Goal: Task Accomplishment & Management: Use online tool/utility

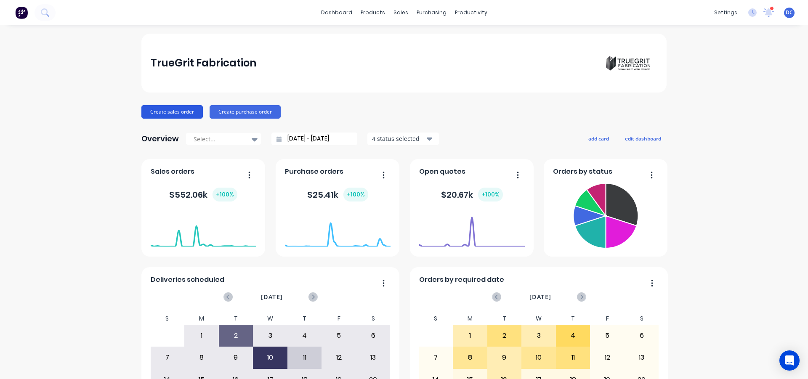
click at [186, 112] on button "Create sales order" at bounding box center [171, 111] width 61 height 13
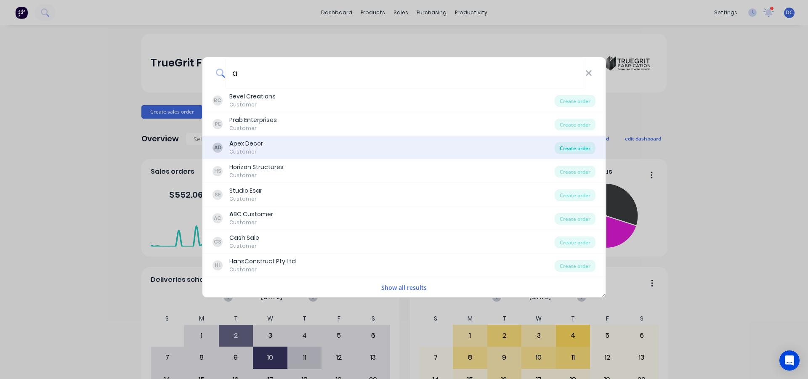
type input "a"
click at [563, 146] on div "Create order" at bounding box center [575, 148] width 41 height 12
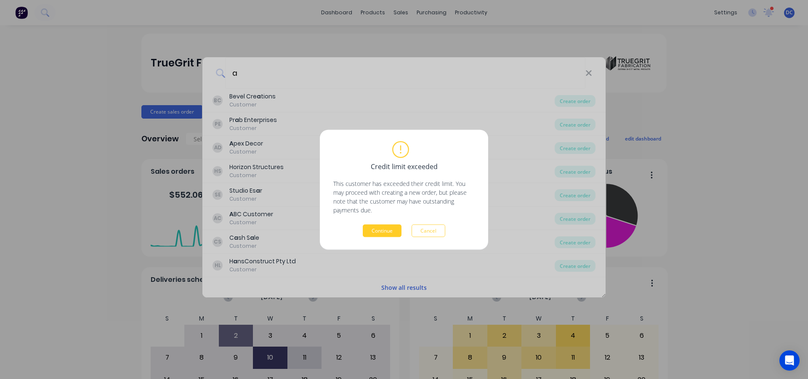
click at [394, 228] on button "Continue" at bounding box center [382, 230] width 39 height 13
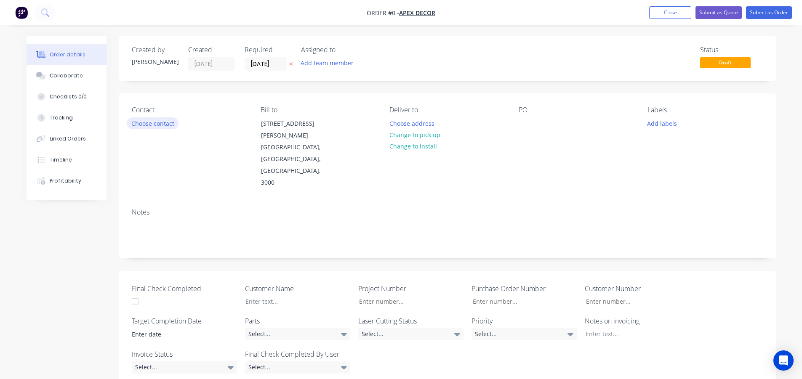
click at [175, 121] on button "Choose contact" at bounding box center [153, 122] width 52 height 11
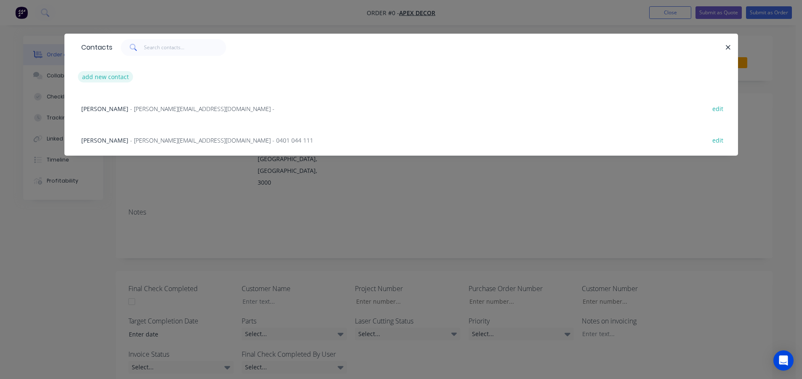
click at [101, 75] on button "add new contact" at bounding box center [106, 76] width 56 height 11
select select "AU"
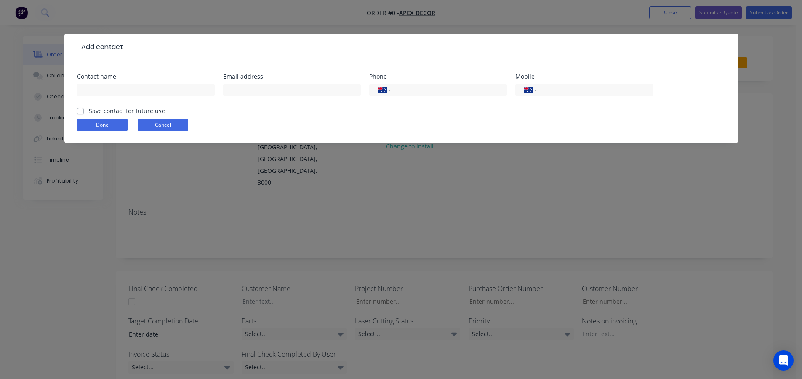
click at [181, 129] on button "Cancel" at bounding box center [163, 125] width 50 height 13
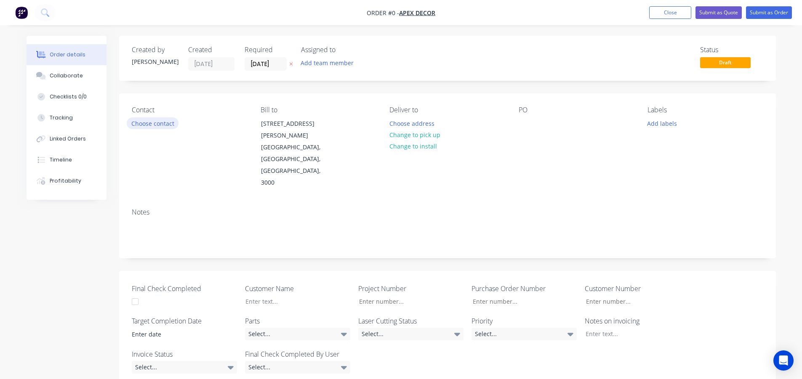
click at [164, 121] on button "Choose contact" at bounding box center [153, 122] width 52 height 11
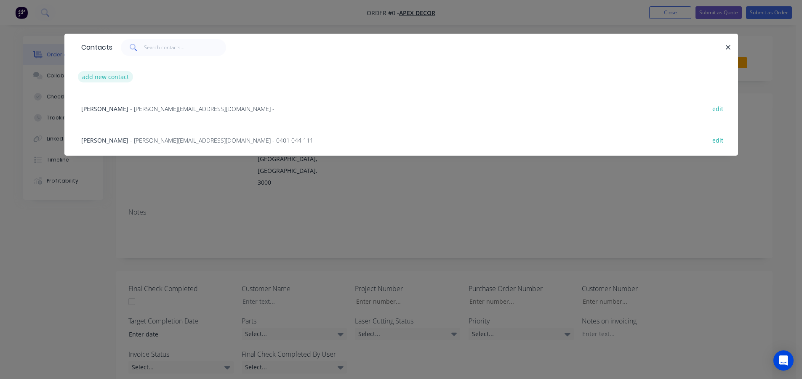
click at [119, 77] on button "add new contact" at bounding box center [106, 76] width 56 height 11
select select "AU"
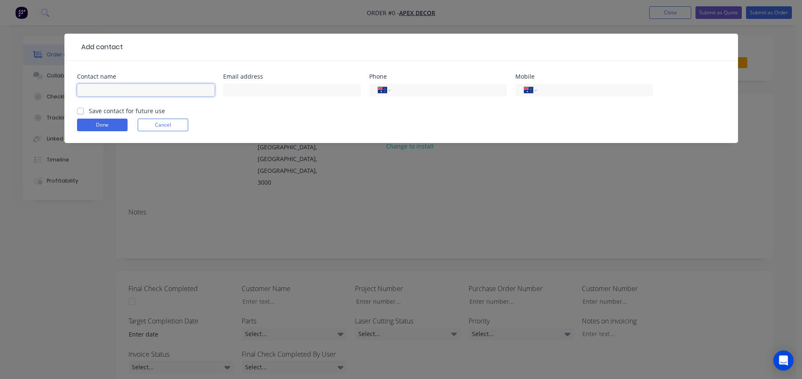
click at [142, 90] on input "text" at bounding box center [146, 90] width 138 height 13
click at [146, 135] on form "Contact name Email address Phone International Afghanistan Åland Islands Albani…" at bounding box center [401, 108] width 648 height 69
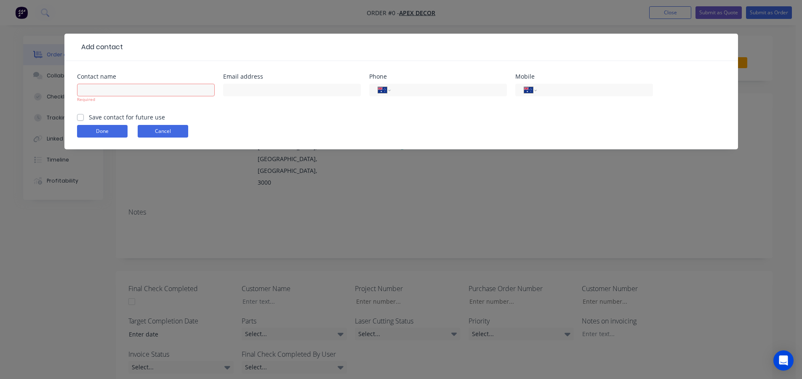
click at [147, 131] on button "Cancel" at bounding box center [163, 131] width 50 height 13
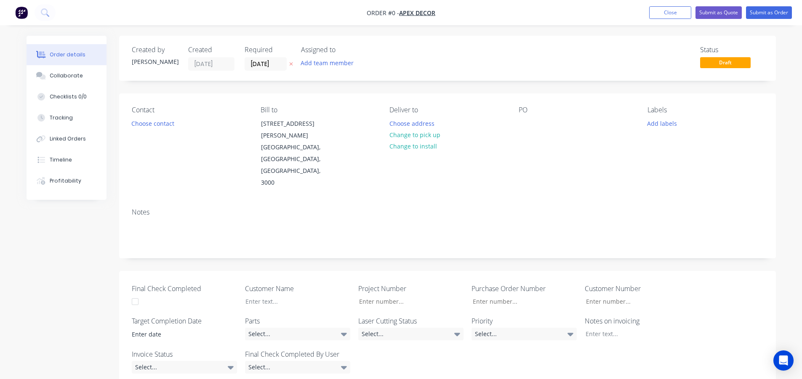
click at [20, 11] on img "button" at bounding box center [21, 12] width 13 height 13
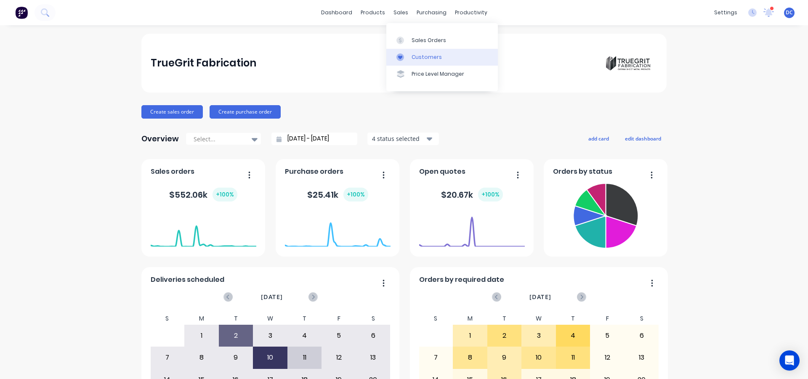
click at [419, 58] on div "Customers" at bounding box center [427, 57] width 30 height 8
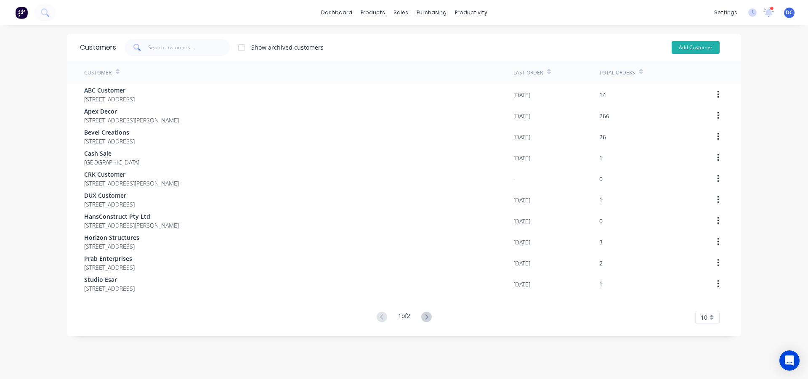
click at [696, 45] on button "Add Customer" at bounding box center [696, 47] width 48 height 13
select select "AU"
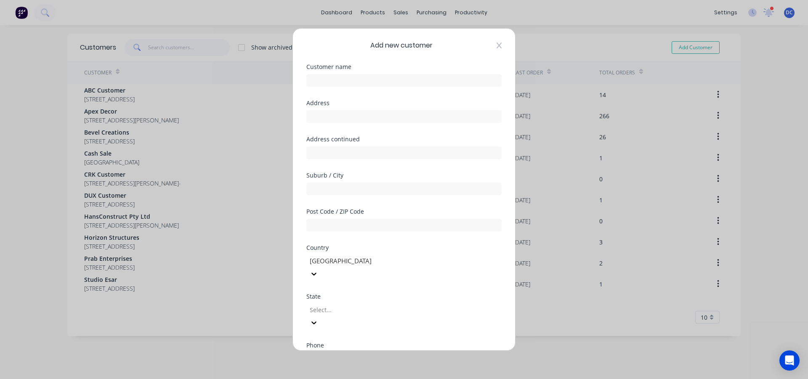
click at [497, 45] on icon at bounding box center [499, 45] width 5 height 7
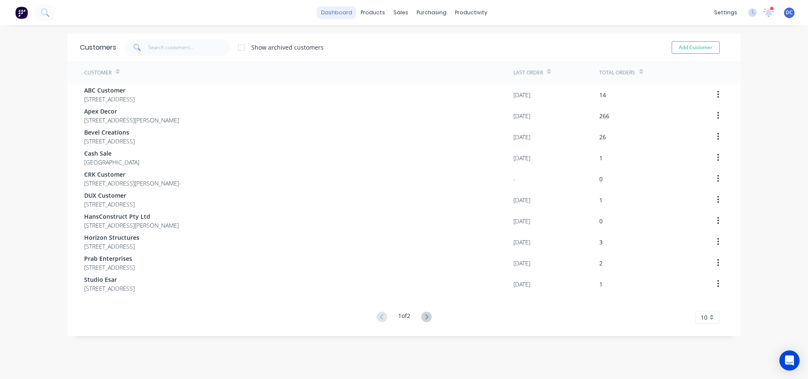
click at [341, 9] on link "dashboard" at bounding box center [337, 12] width 40 height 13
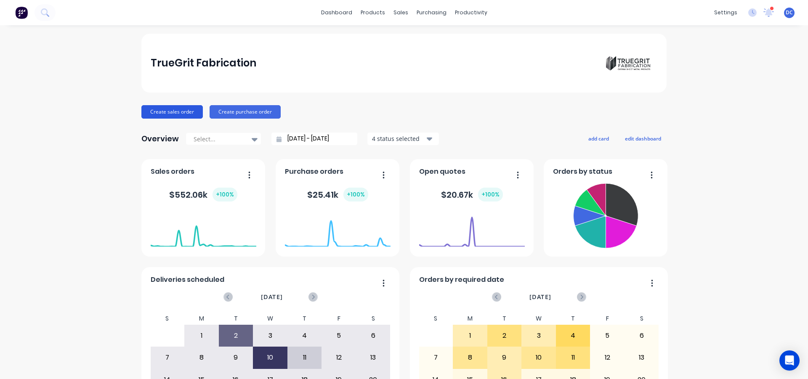
click at [158, 116] on button "Create sales order" at bounding box center [171, 111] width 61 height 13
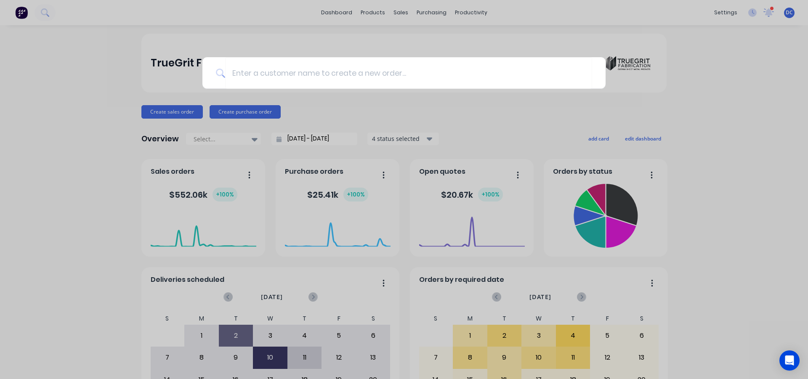
type input "s"
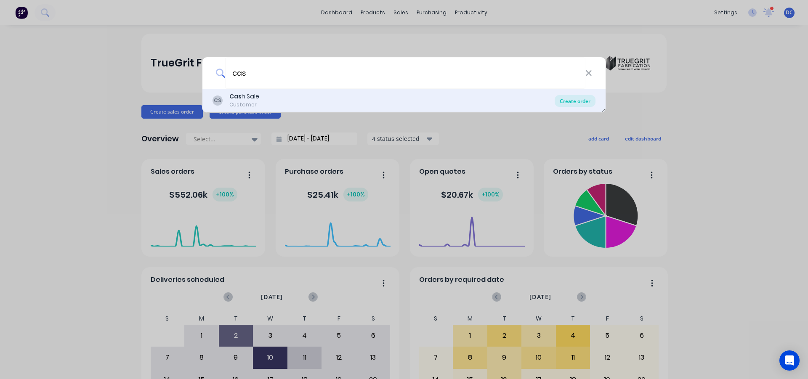
type input "cas"
click at [564, 102] on div "Create order" at bounding box center [575, 101] width 41 height 12
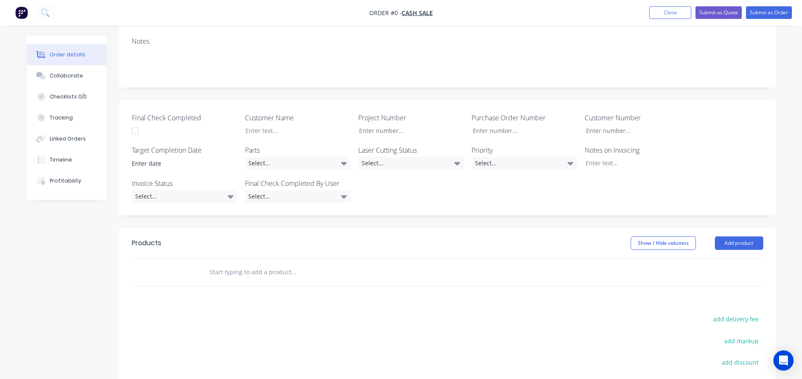
scroll to position [168, 0]
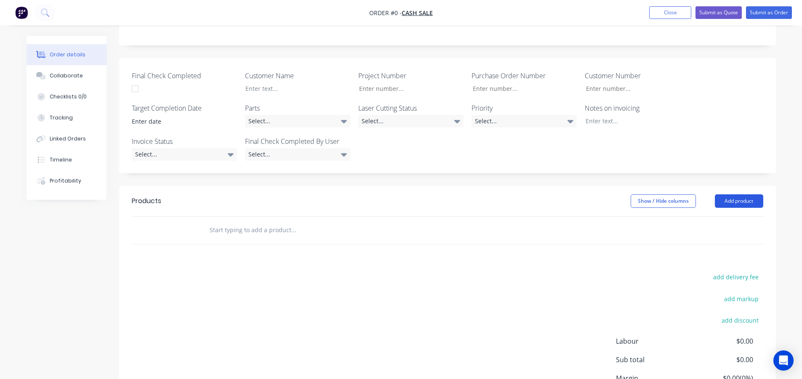
click at [749, 198] on button "Add product" at bounding box center [738, 200] width 48 height 13
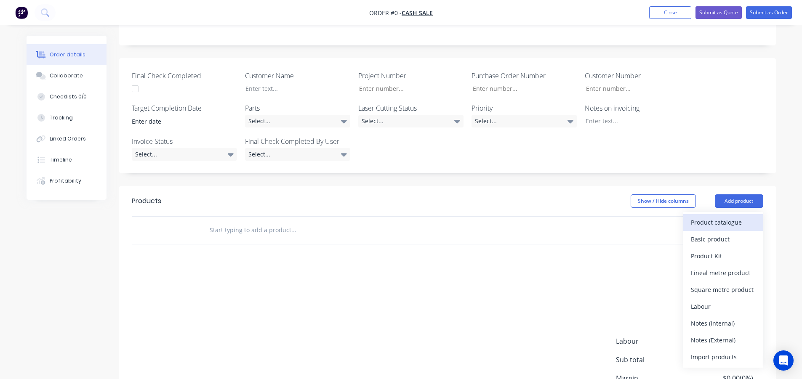
click at [692, 230] on button "Product catalogue" at bounding box center [723, 222] width 80 height 17
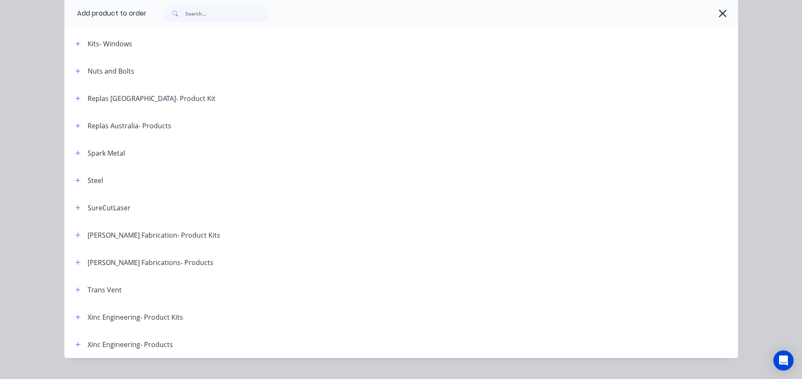
scroll to position [421, 0]
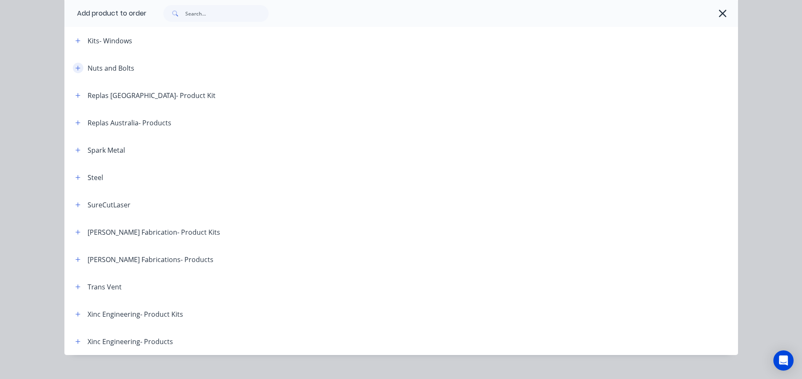
click at [74, 64] on button "button" at bounding box center [78, 68] width 11 height 11
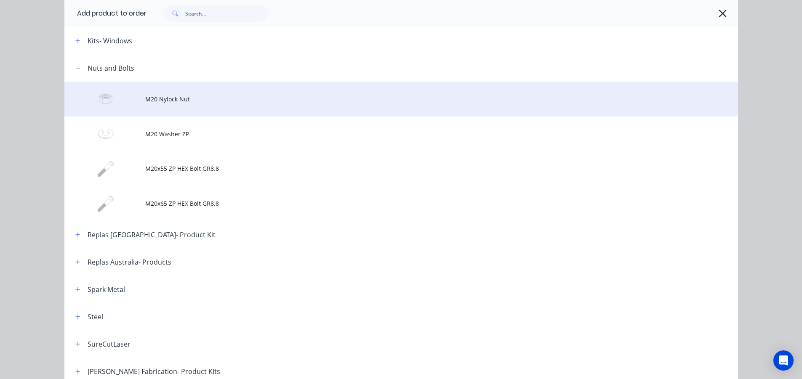
click at [176, 93] on td "M20 Nylock Nut" at bounding box center [441, 99] width 592 height 35
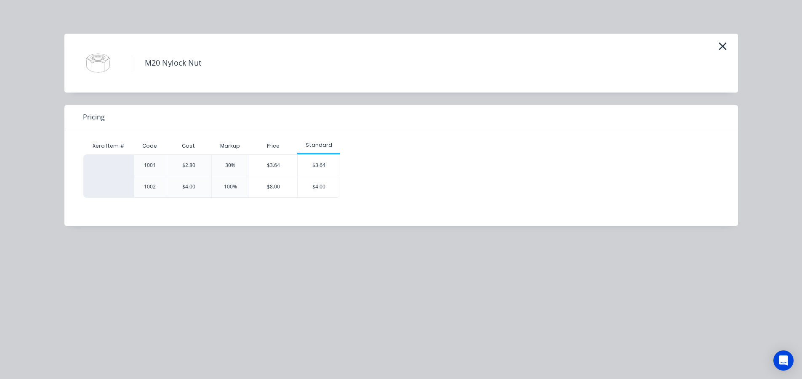
scroll to position [0, 0]
click at [328, 163] on div "$3.64" at bounding box center [318, 165] width 42 height 21
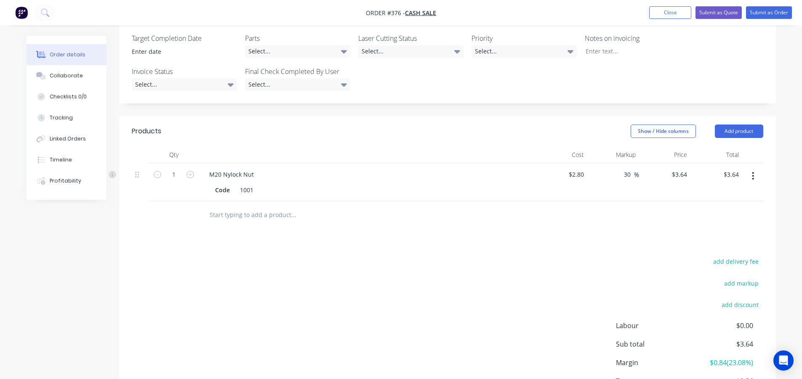
scroll to position [218, 0]
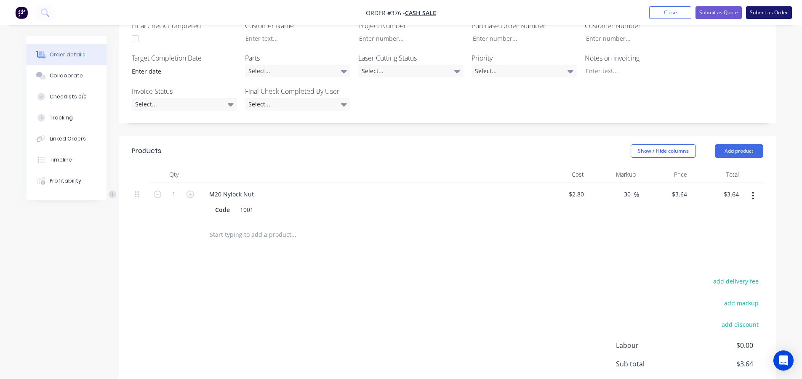
click at [765, 11] on button "Submit as Order" at bounding box center [769, 12] width 46 height 13
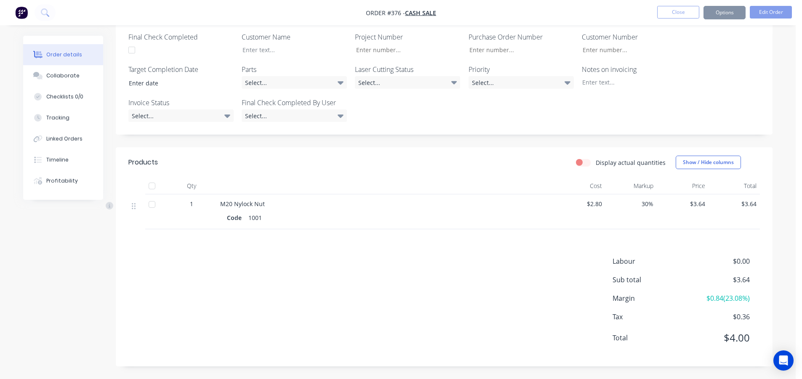
scroll to position [0, 0]
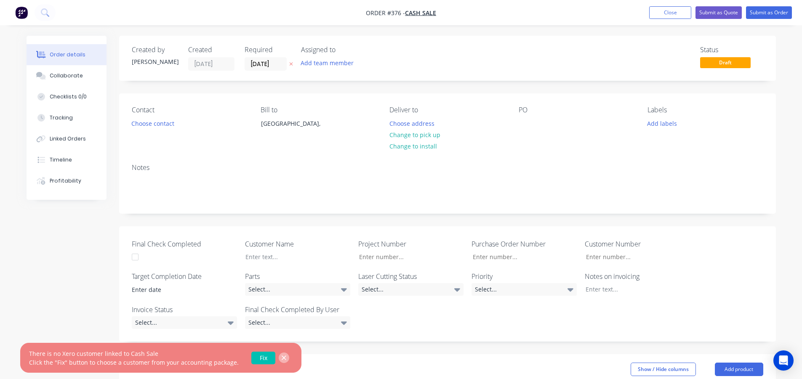
click at [281, 356] on icon "button" at bounding box center [283, 358] width 5 height 8
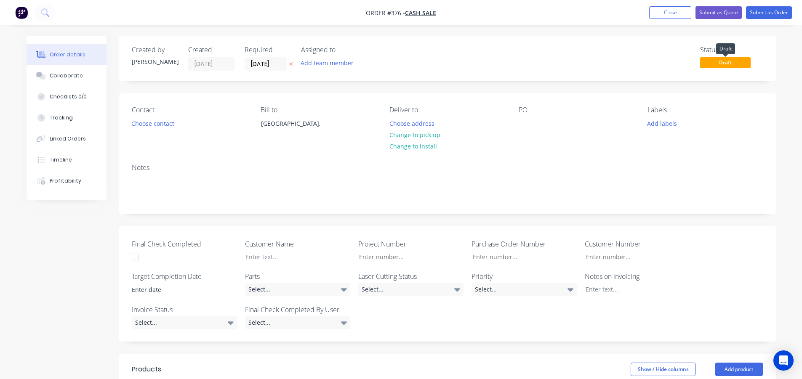
click at [713, 64] on span "Draft" at bounding box center [725, 62] width 50 height 11
click at [762, 8] on button "Submit as Order" at bounding box center [769, 12] width 46 height 13
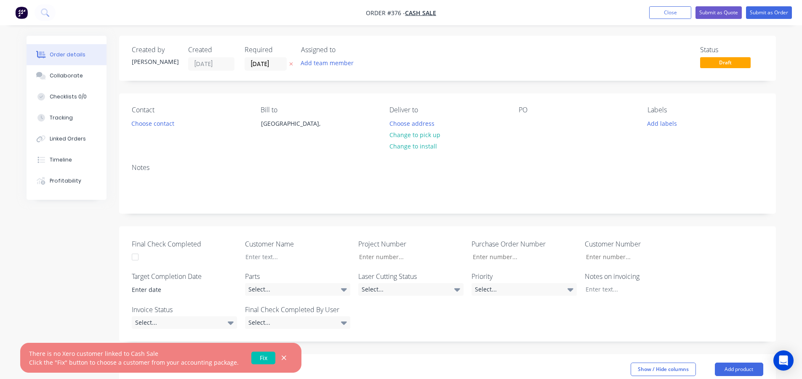
click at [263, 356] on link "Fix" at bounding box center [263, 358] width 24 height 13
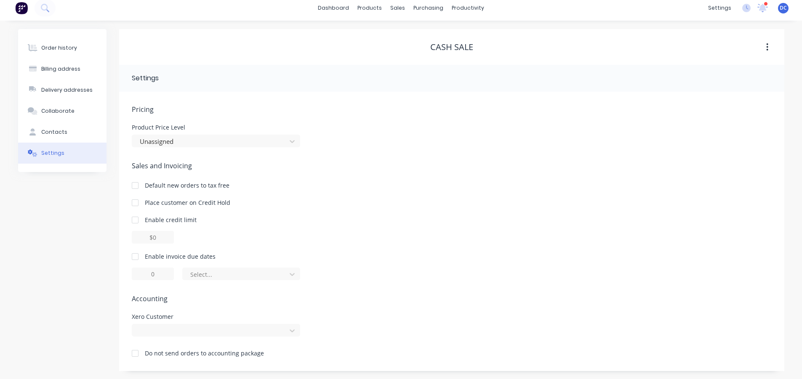
scroll to position [5, 0]
click at [770, 45] on button "button" at bounding box center [767, 46] width 20 height 15
click at [781, 199] on div "Pricing Product Price Level Unassigned Sales and Invoicing Default new orders t…" at bounding box center [451, 230] width 665 height 279
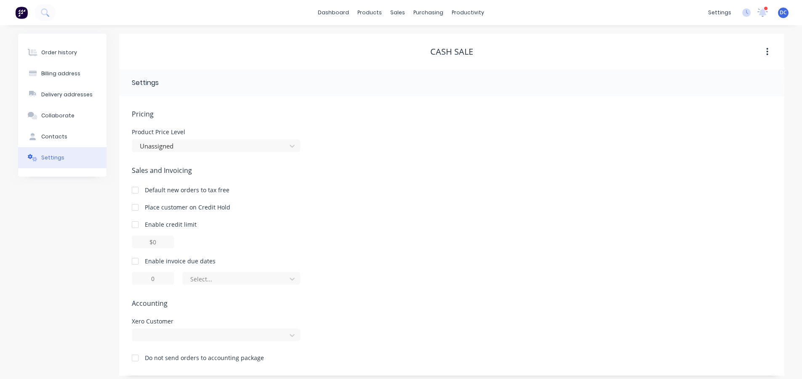
click at [20, 11] on img at bounding box center [21, 12] width 13 height 13
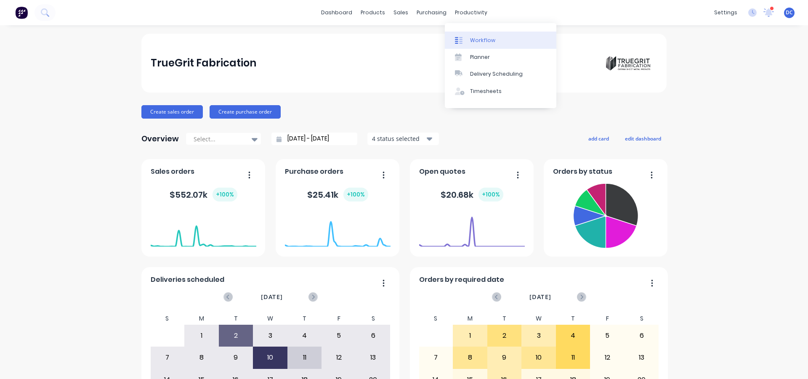
click at [465, 39] on div at bounding box center [461, 41] width 13 height 8
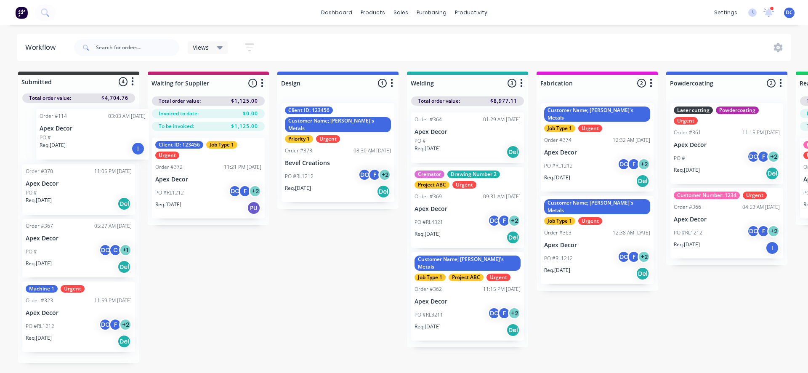
drag, startPoint x: 96, startPoint y: 135, endPoint x: 121, endPoint y: 135, distance: 25.2
click at [121, 135] on div "Order #114 03:03 AM 01/05/25 Apex Decor PO # Req. 01/05/25 I Order #370 11:05 P…" at bounding box center [78, 233] width 121 height 260
click at [163, 256] on div "Submitted 4 Status colour #3A3C3E hex #3A3C3E Save Cancel Summaries Total order…" at bounding box center [634, 215] width 1281 height 287
click at [36, 80] on div at bounding box center [78, 81] width 121 height 13
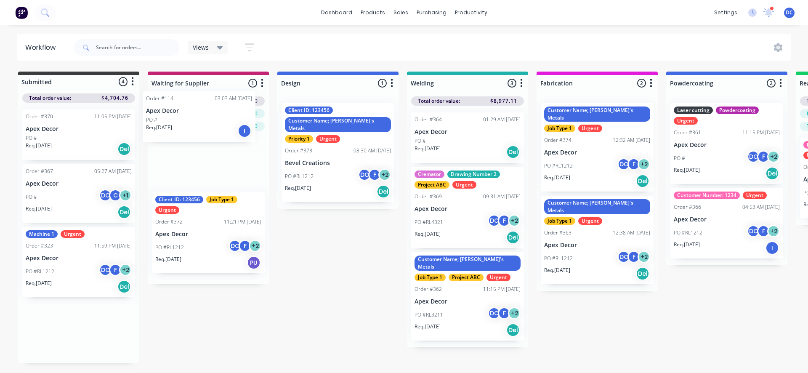
drag, startPoint x: 116, startPoint y: 131, endPoint x: 241, endPoint y: 114, distance: 126.1
click at [241, 114] on div "Submitted 4 Status colour #3A3C3E hex #3A3C3E Save Cancel Summaries Total order…" at bounding box center [634, 217] width 1281 height 291
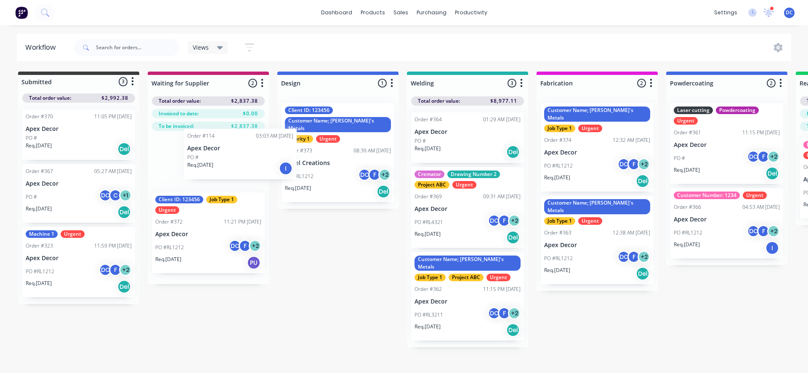
drag, startPoint x: 230, startPoint y: 164, endPoint x: 264, endPoint y: 154, distance: 35.3
click at [264, 154] on div "Order #114 03:03 AM 01/05/25 Apex Decor PO # Req. 01/05/25 I Client ID: 123456 …" at bounding box center [208, 207] width 121 height 153
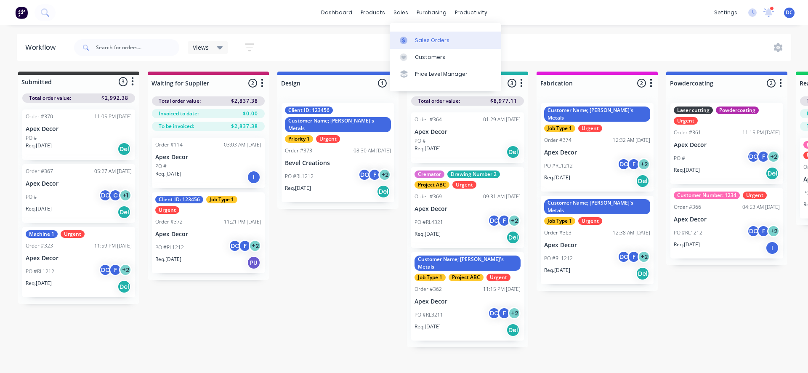
click at [411, 37] on div at bounding box center [406, 41] width 13 height 8
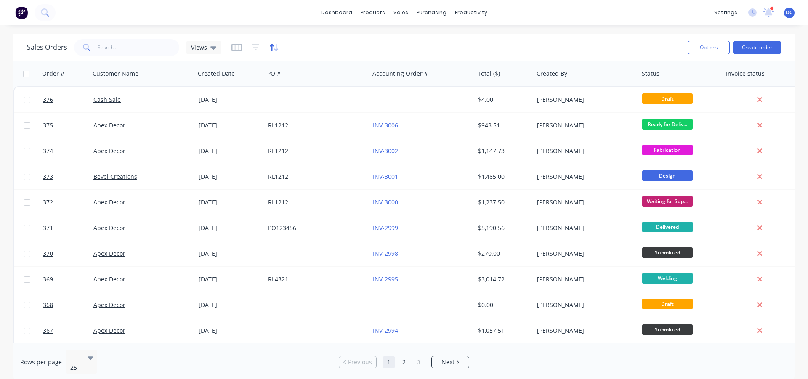
click at [275, 46] on icon "button" at bounding box center [276, 48] width 4 height 8
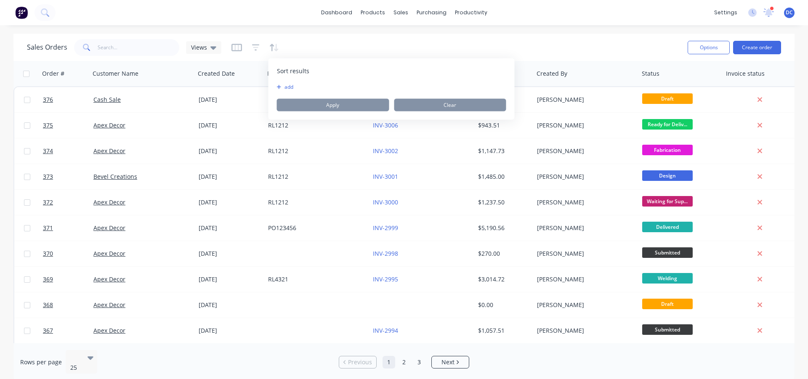
click at [611, 42] on div "Sales Orders Views" at bounding box center [354, 47] width 654 height 21
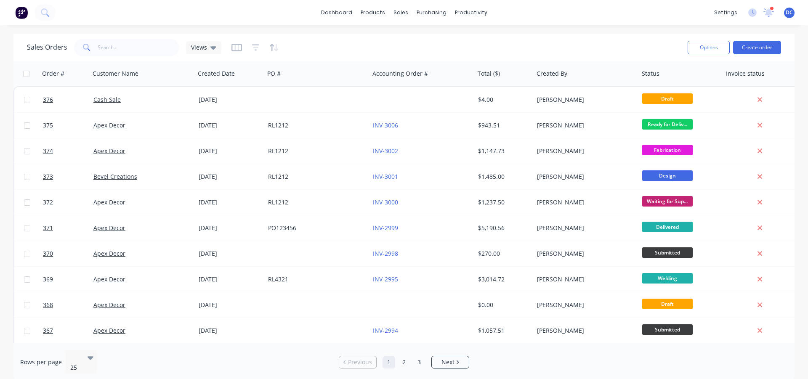
click at [229, 43] on div "Sales Orders Views" at bounding box center [354, 47] width 654 height 21
click at [233, 45] on icon "button" at bounding box center [236, 47] width 11 height 8
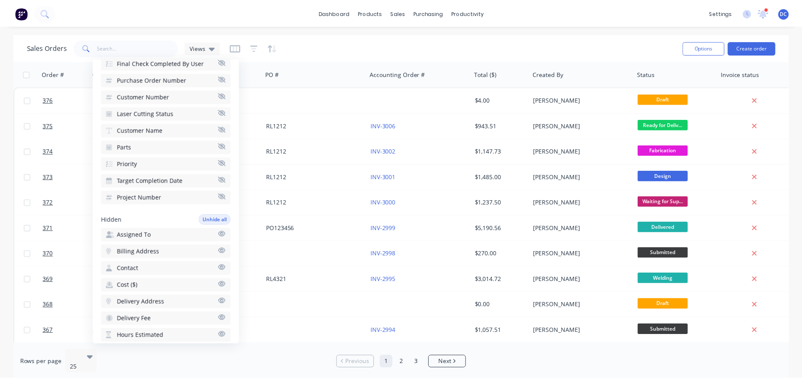
scroll to position [337, 0]
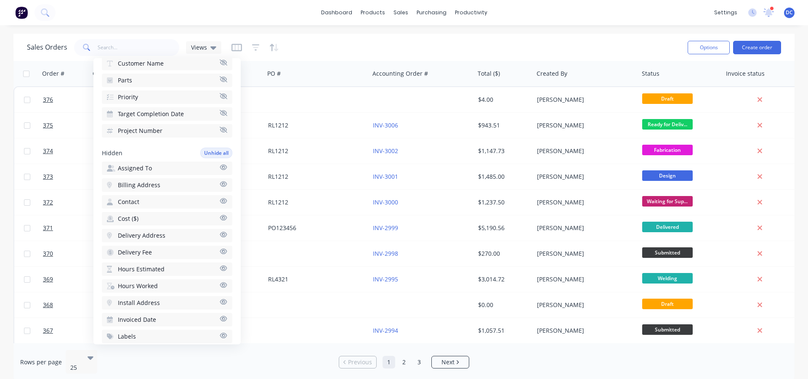
click at [380, 38] on div "Sales Orders Views" at bounding box center [354, 47] width 654 height 21
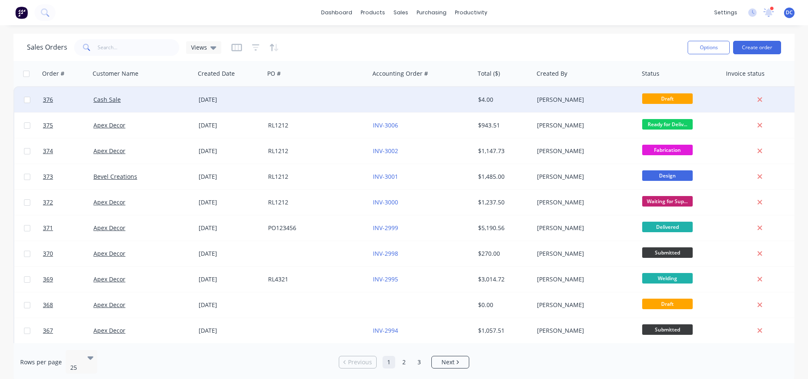
click at [333, 92] on div at bounding box center [317, 99] width 105 height 25
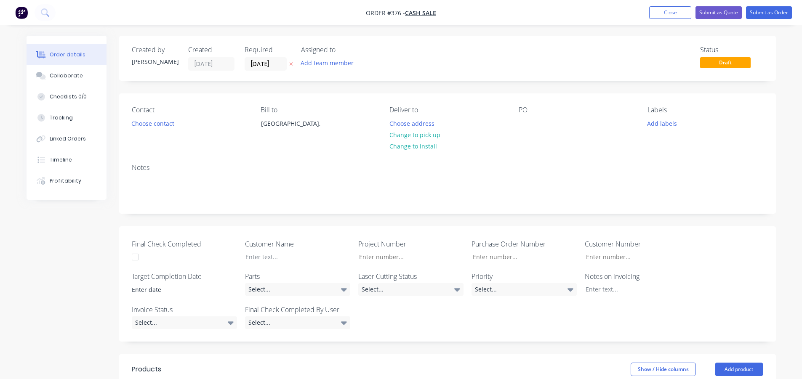
click at [21, 13] on img "button" at bounding box center [21, 12] width 13 height 13
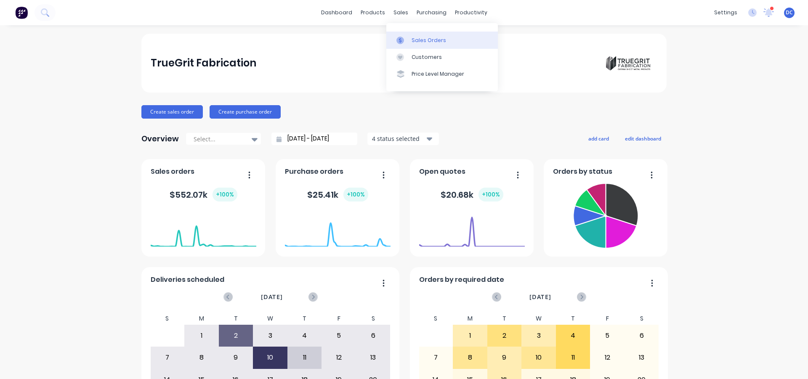
click at [402, 38] on icon at bounding box center [400, 41] width 8 height 8
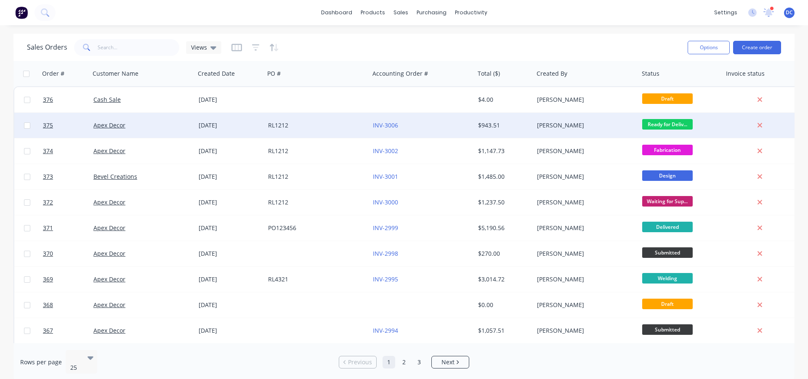
click at [429, 130] on div "INV-3006" at bounding box center [421, 125] width 105 height 25
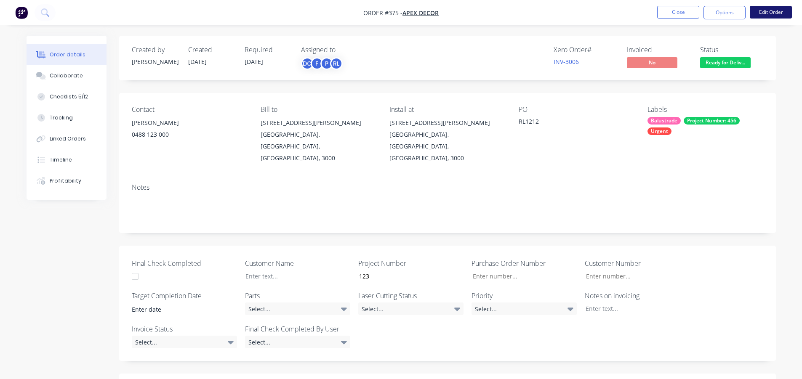
click at [767, 15] on button "Edit Order" at bounding box center [770, 12] width 42 height 13
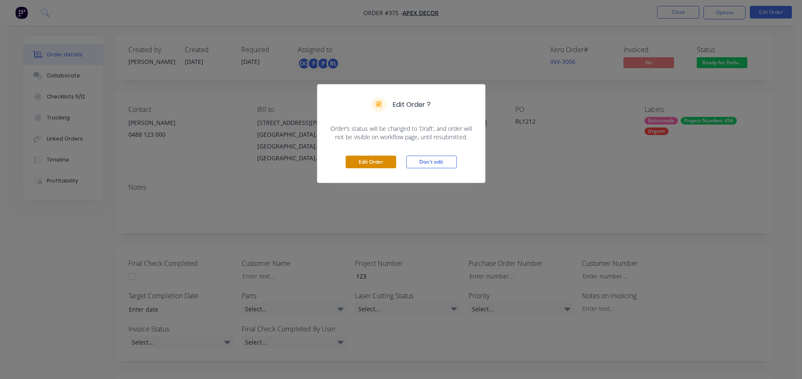
click at [376, 156] on button "Edit Order" at bounding box center [370, 162] width 50 height 13
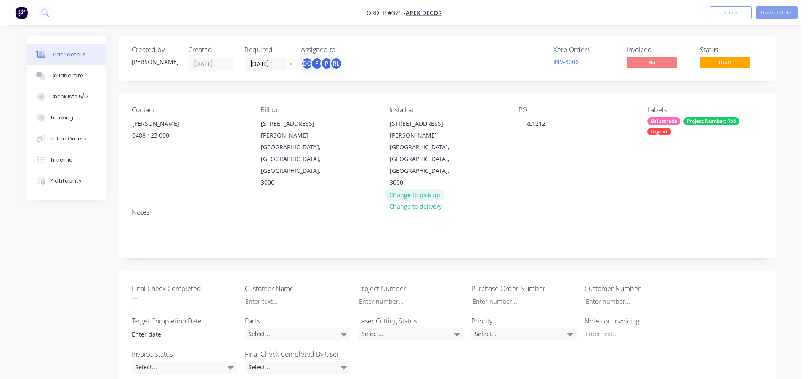
type input "123"
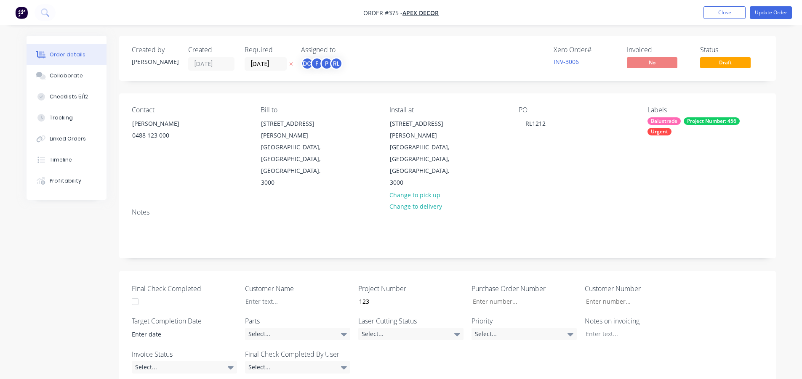
click at [21, 16] on img "button" at bounding box center [21, 12] width 13 height 13
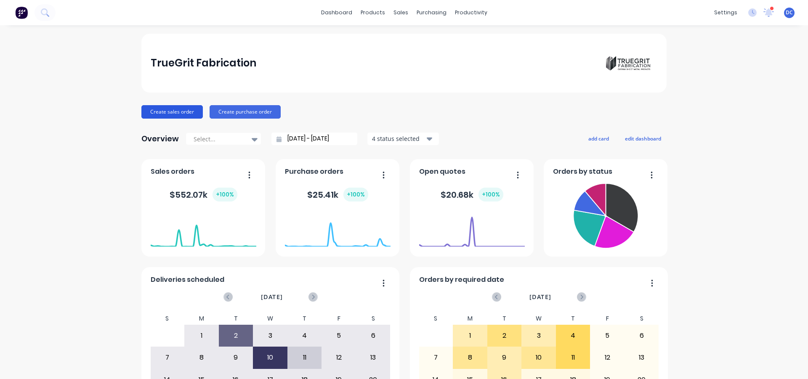
click at [156, 109] on button "Create sales order" at bounding box center [171, 111] width 61 height 13
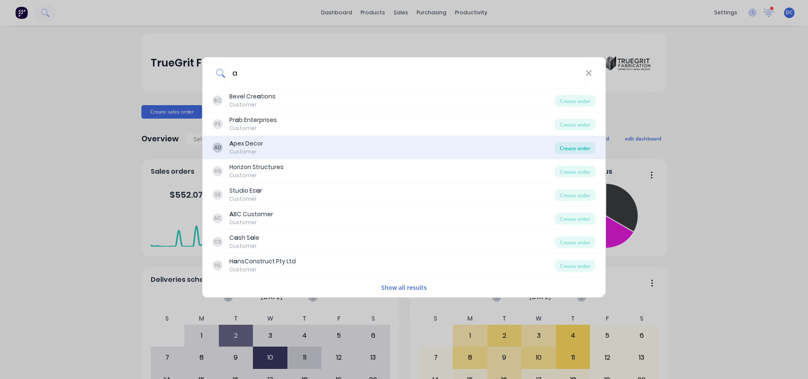
type input "a"
click at [579, 150] on div "Create order" at bounding box center [575, 148] width 41 height 12
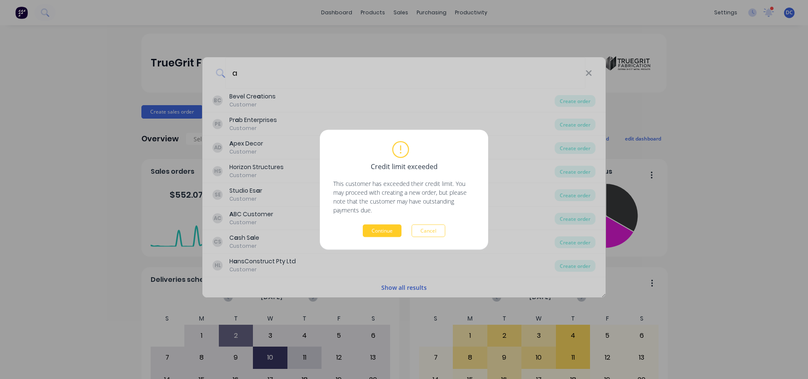
click at [367, 233] on button "Continue" at bounding box center [382, 230] width 39 height 13
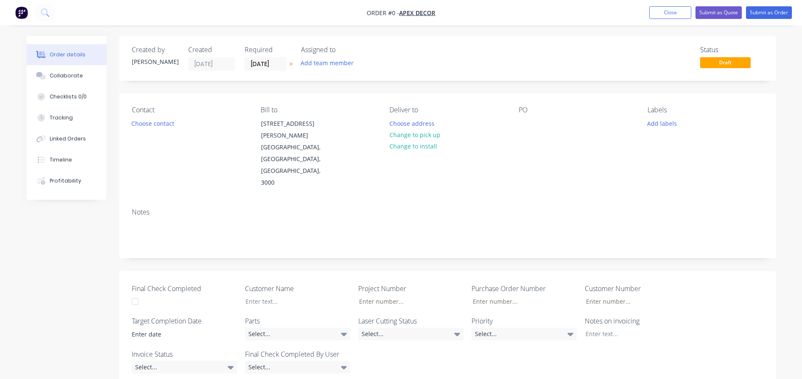
scroll to position [168, 0]
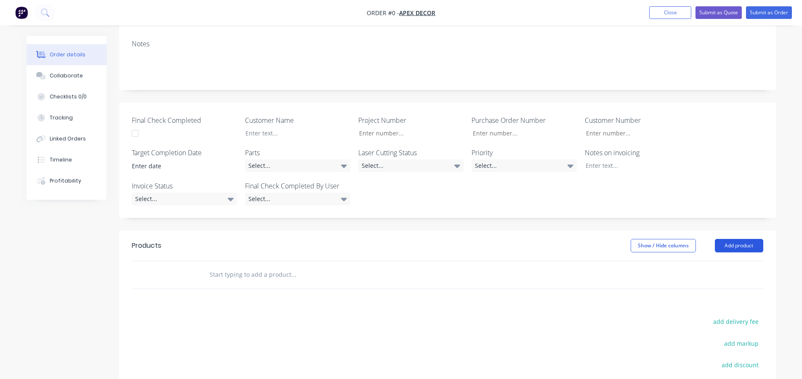
click at [734, 239] on button "Add product" at bounding box center [738, 245] width 48 height 13
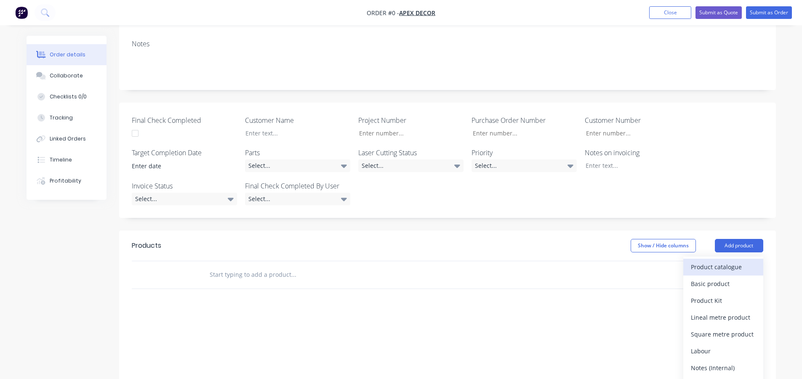
click at [685, 259] on button "Product catalogue" at bounding box center [723, 267] width 80 height 17
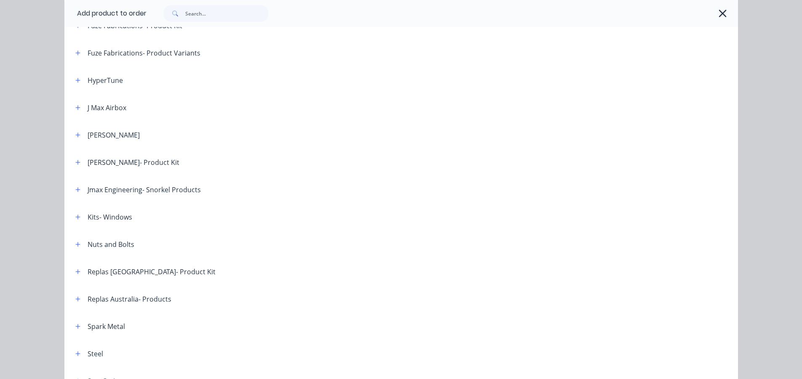
scroll to position [252, 0]
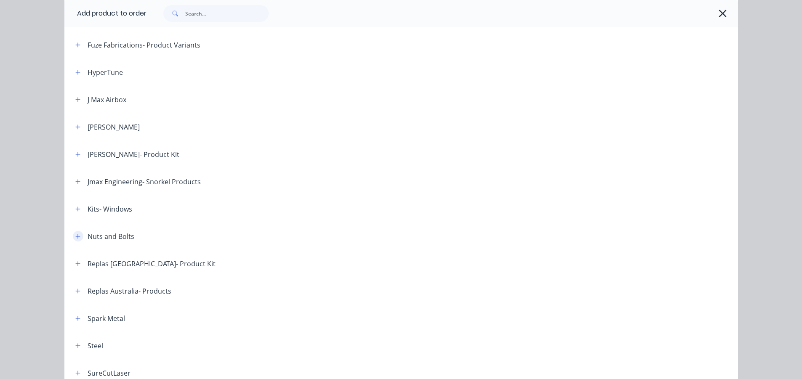
click at [75, 235] on icon "button" at bounding box center [77, 237] width 5 height 6
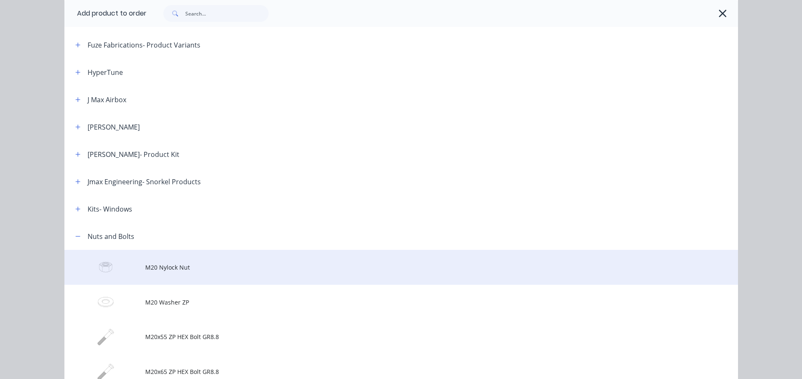
click at [166, 268] on span "M20 Nylock Nut" at bounding box center [382, 267] width 474 height 9
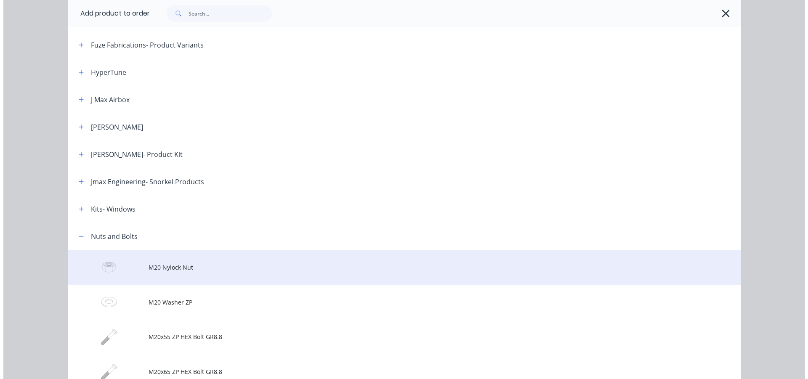
scroll to position [0, 0]
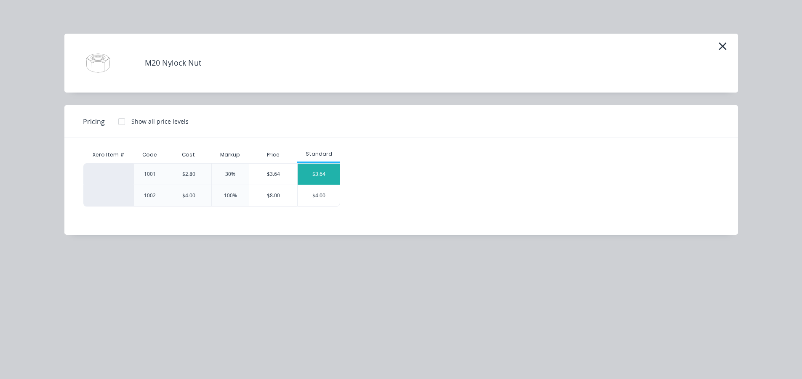
click at [330, 170] on div "$3.64" at bounding box center [318, 174] width 42 height 21
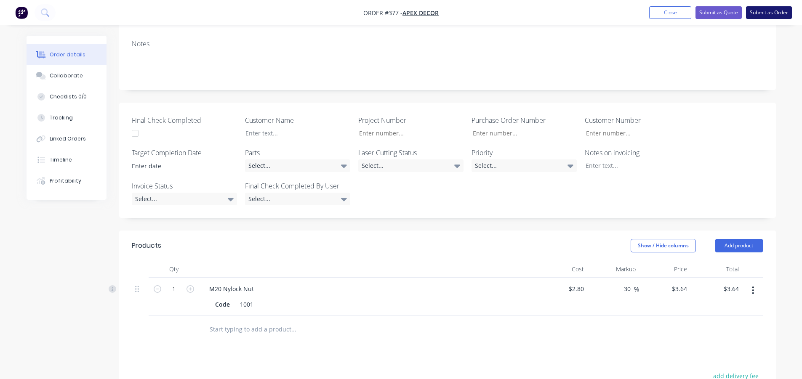
click at [755, 16] on button "Submit as Order" at bounding box center [769, 12] width 46 height 13
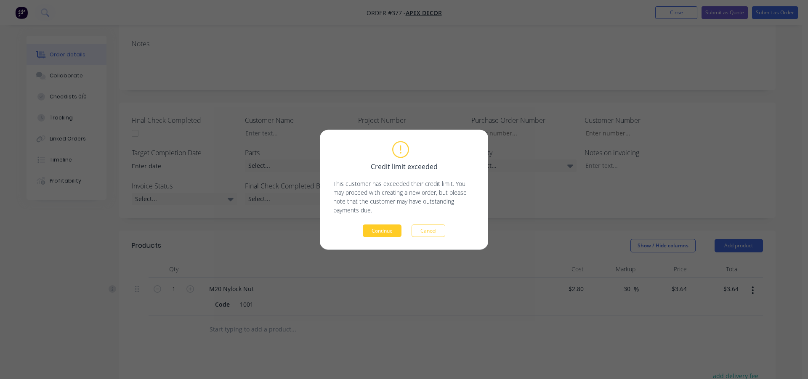
click at [400, 230] on button "Continue" at bounding box center [382, 230] width 39 height 13
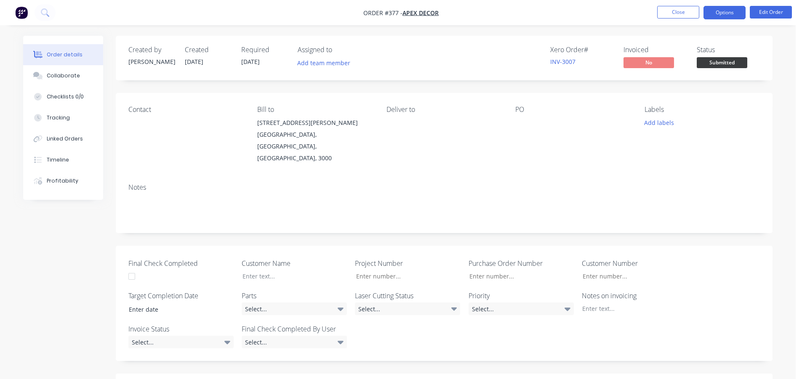
click at [714, 8] on button "Options" at bounding box center [724, 12] width 42 height 13
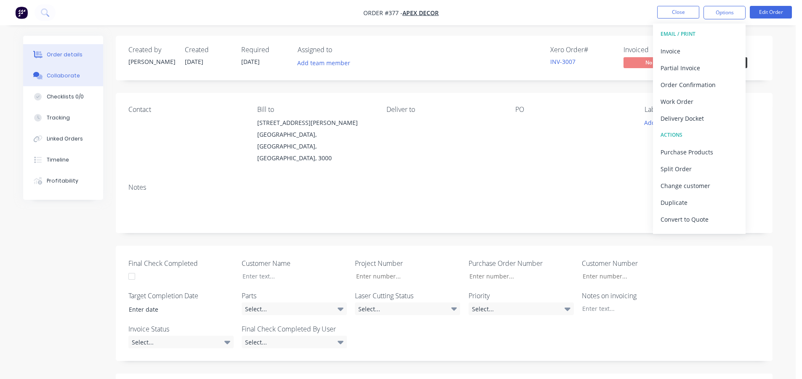
click at [75, 76] on div "Collaborate" at bounding box center [63, 76] width 33 height 8
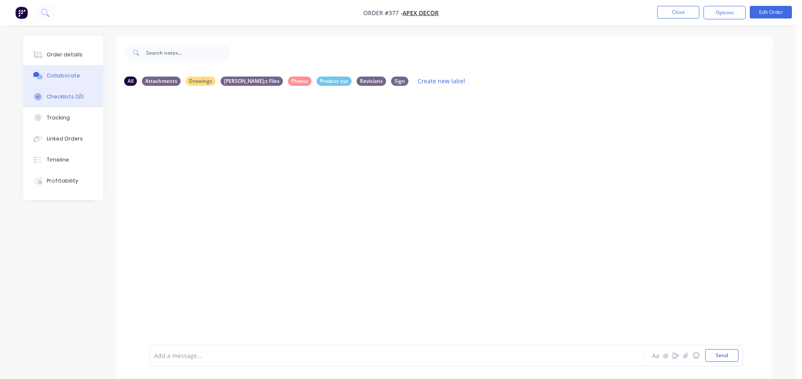
click at [74, 92] on button "Checklists 0/0" at bounding box center [63, 96] width 80 height 21
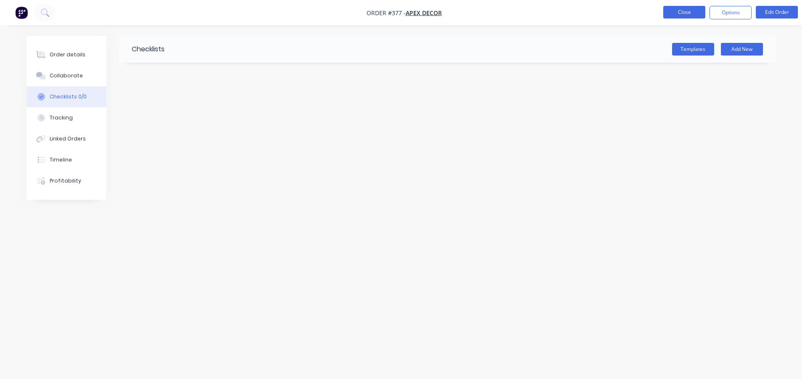
click at [682, 9] on button "Close" at bounding box center [684, 12] width 42 height 13
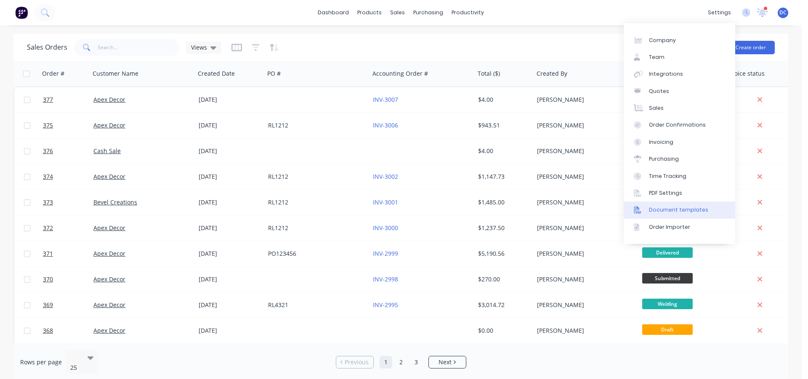
click at [691, 212] on div "Document templates" at bounding box center [678, 210] width 59 height 8
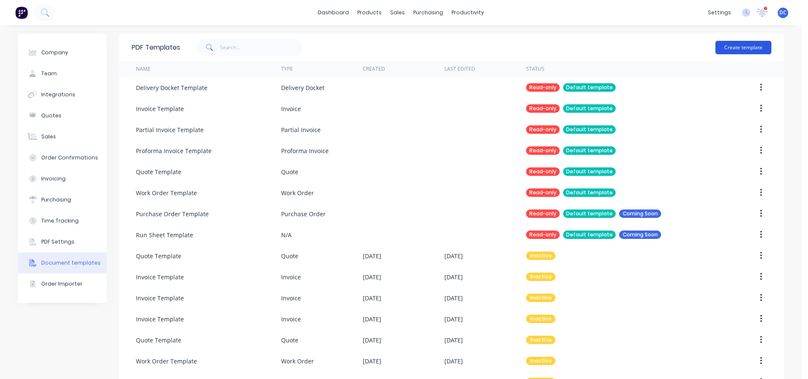
click at [744, 42] on button "Create template" at bounding box center [743, 47] width 56 height 13
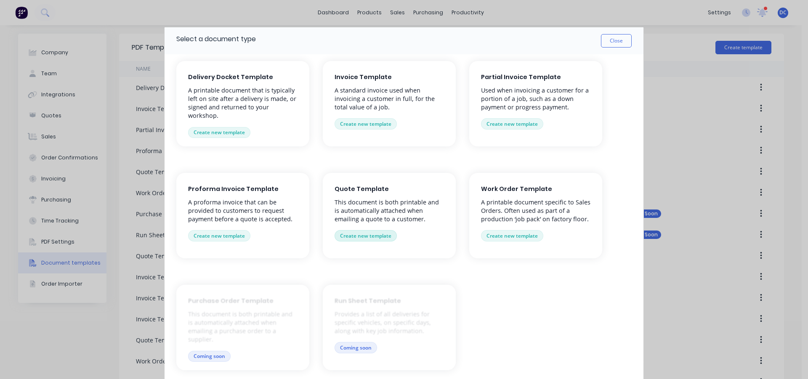
click at [390, 236] on button "Create new template" at bounding box center [366, 235] width 62 height 11
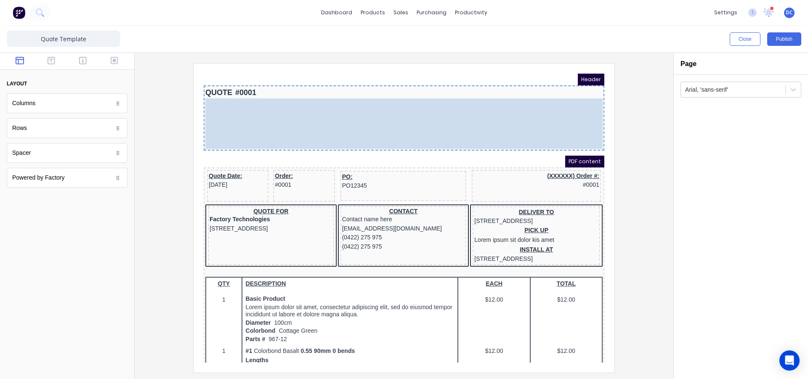
drag, startPoint x: 408, startPoint y: 122, endPoint x: 404, endPoint y: 125, distance: 4.9
click at [404, 125] on body "Header QUOTE #0001 LOGO HERE Company name here Company name here [STREET_ADDRES…" at bounding box center [394, 208] width 401 height 289
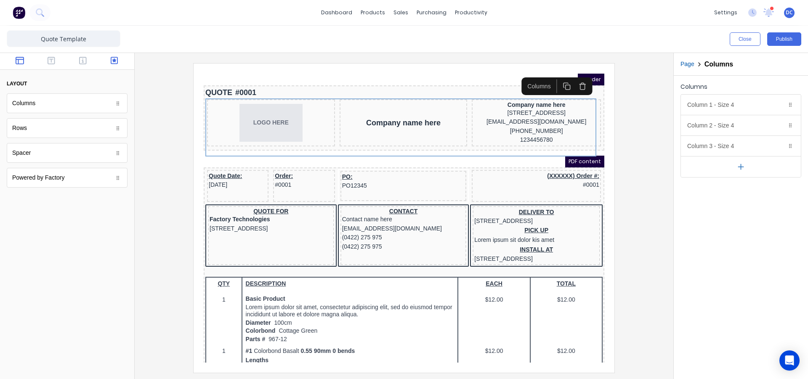
click at [114, 58] on icon "button" at bounding box center [115, 61] width 8 height 8
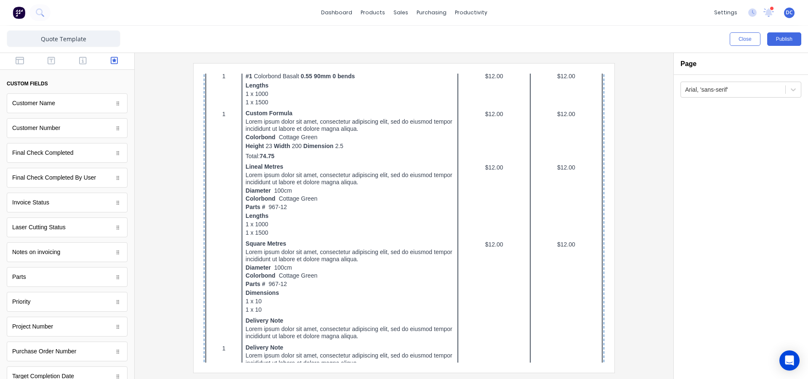
scroll to position [314, 0]
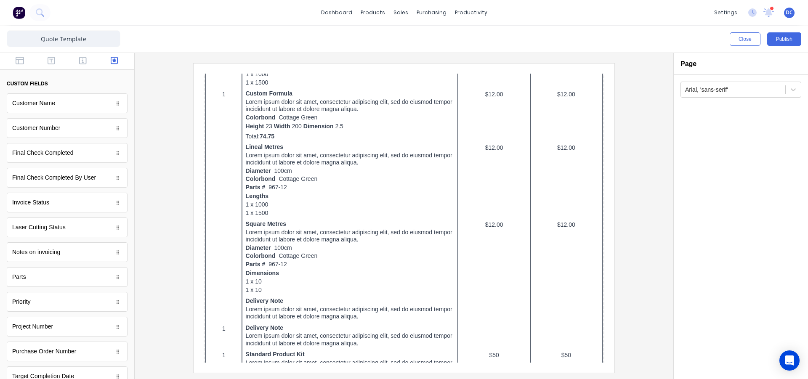
drag, startPoint x: 54, startPoint y: 178, endPoint x: 29, endPoint y: 179, distance: 25.7
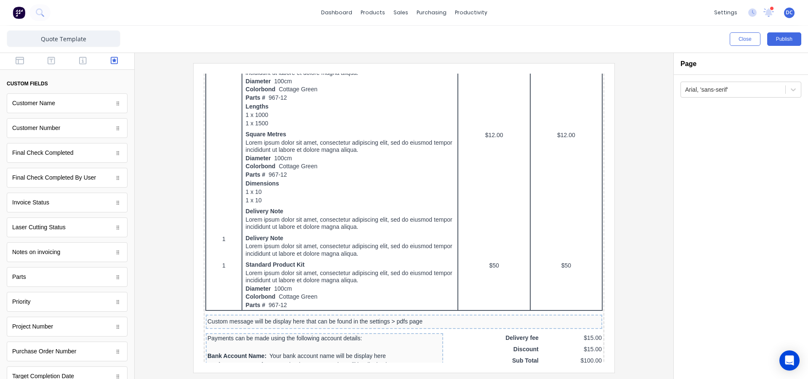
scroll to position [484, 0]
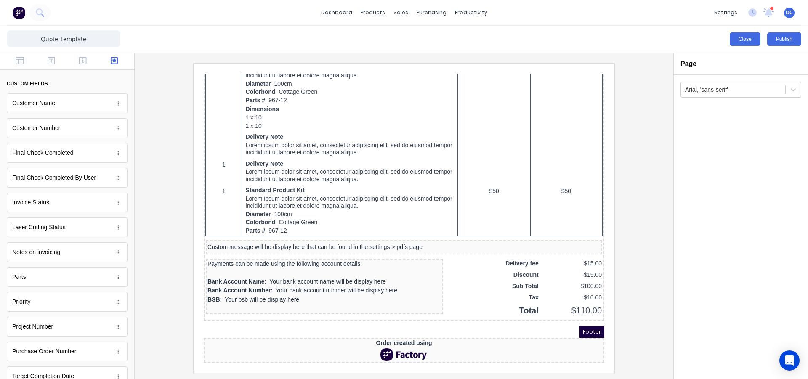
click at [736, 37] on button "Close" at bounding box center [745, 38] width 31 height 13
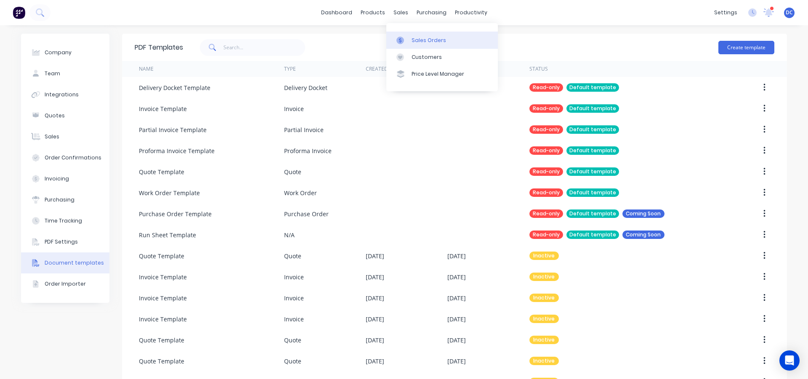
click at [405, 46] on link "Sales Orders" at bounding box center [442, 40] width 112 height 17
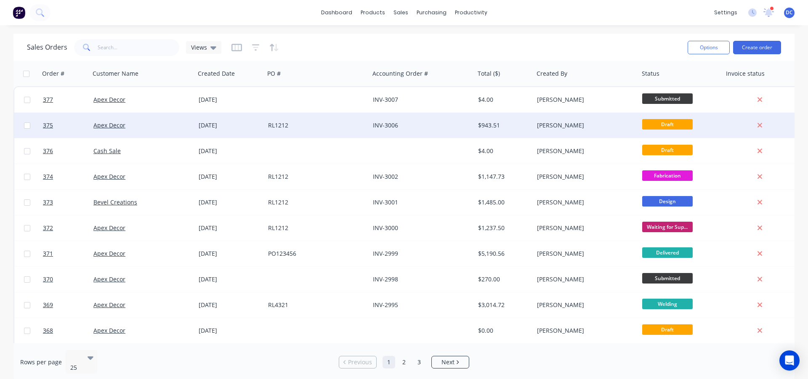
click at [340, 123] on div "RL1212" at bounding box center [314, 125] width 93 height 8
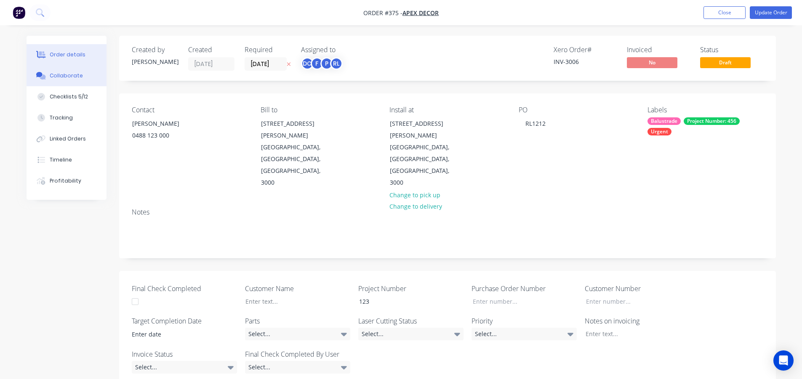
click at [85, 75] on button "Collaborate" at bounding box center [67, 75] width 80 height 21
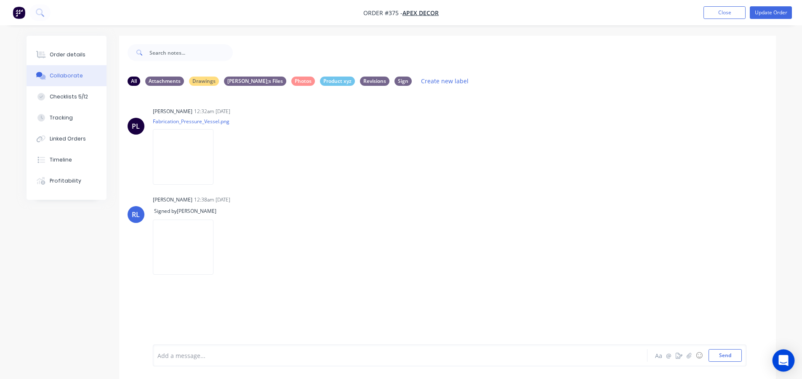
click at [776, 359] on div "Open Intercom Messenger" at bounding box center [783, 361] width 22 height 22
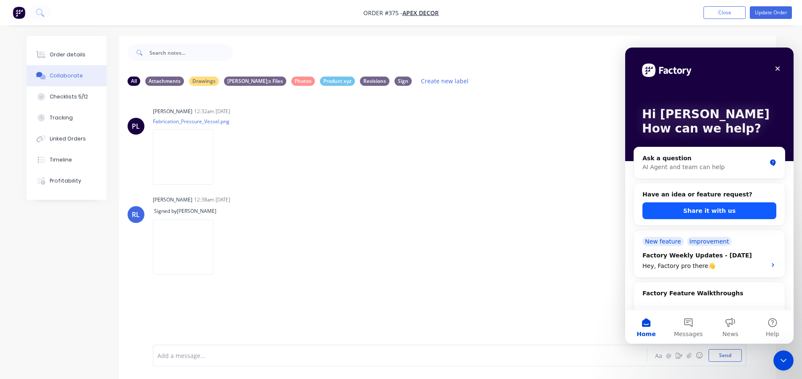
click at [708, 208] on button "Share it with us" at bounding box center [709, 210] width 134 height 17
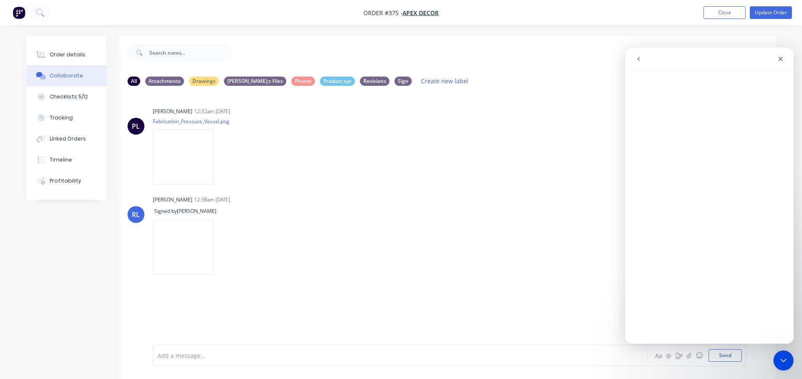
click at [637, 65] on button "go back" at bounding box center [638, 59] width 16 height 16
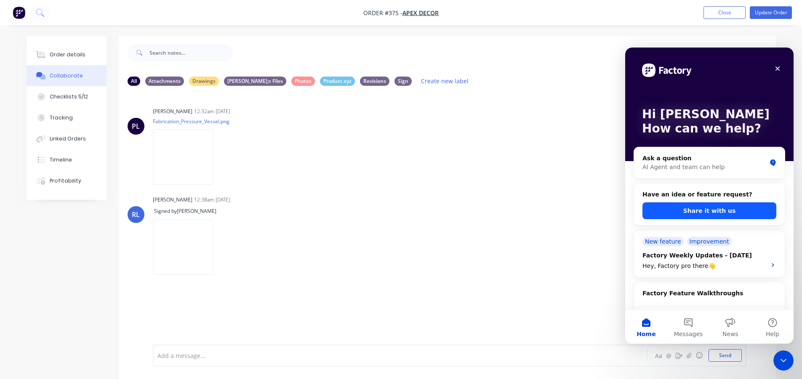
click at [712, 210] on button "Share it with us" at bounding box center [709, 210] width 134 height 17
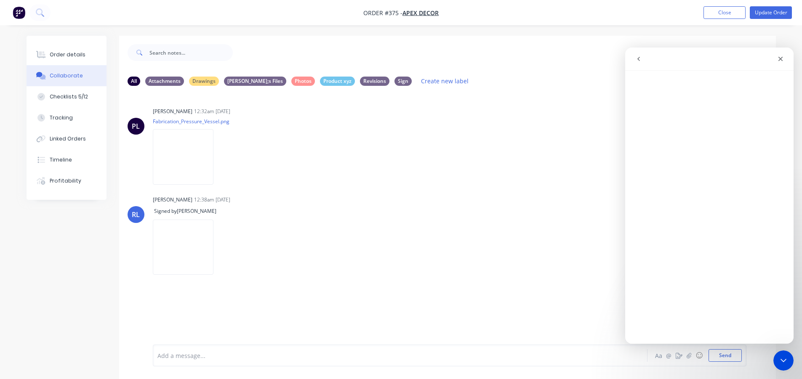
click at [633, 58] on button "go back" at bounding box center [638, 59] width 16 height 16
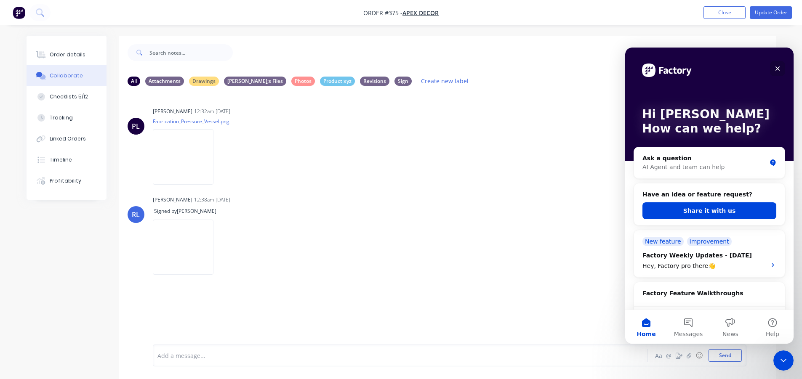
click at [776, 68] on icon "Close" at bounding box center [777, 68] width 5 height 5
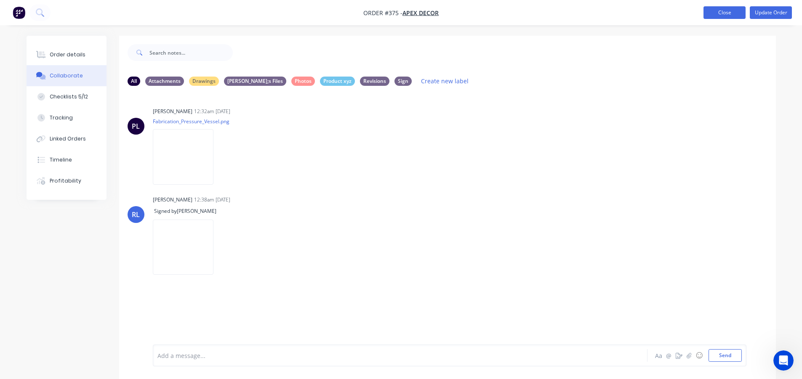
click at [716, 13] on button "Close" at bounding box center [724, 12] width 42 height 13
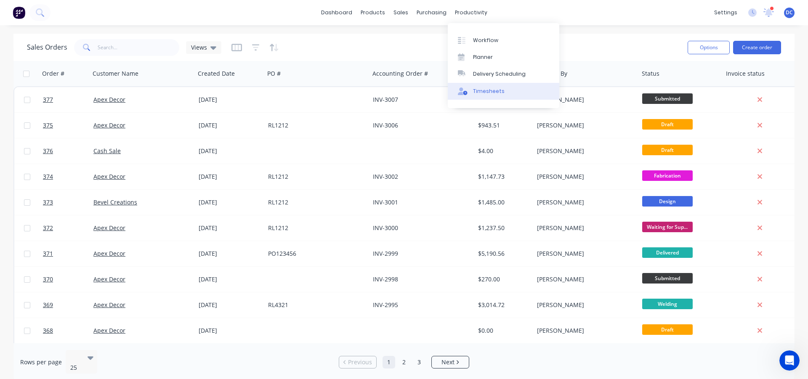
click at [485, 88] on div "Timesheets" at bounding box center [489, 92] width 32 height 8
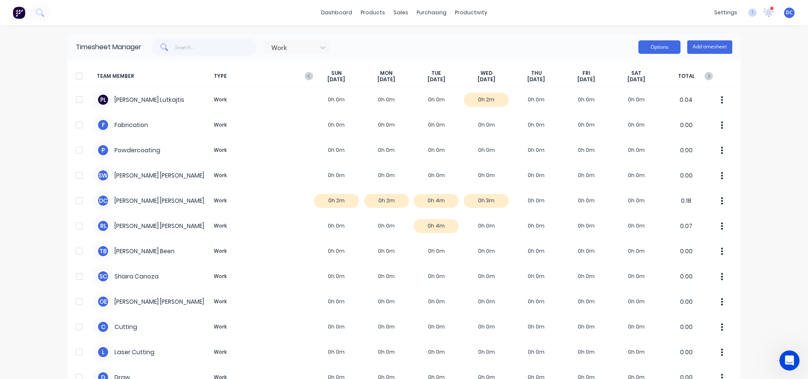
click at [669, 44] on button "Options" at bounding box center [659, 46] width 42 height 13
click at [752, 119] on div "dashboard products sales purchasing productivity dashboard products Product Cat…" at bounding box center [404, 189] width 808 height 379
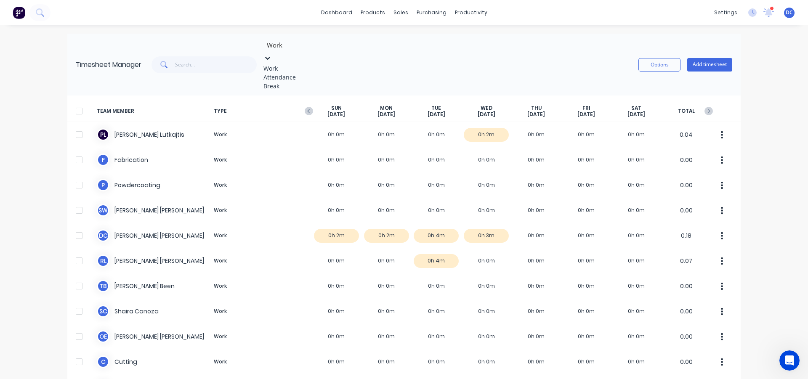
click at [272, 54] on icon at bounding box center [267, 58] width 8 height 8
click at [297, 82] on div "Attendance" at bounding box center [326, 77] width 126 height 9
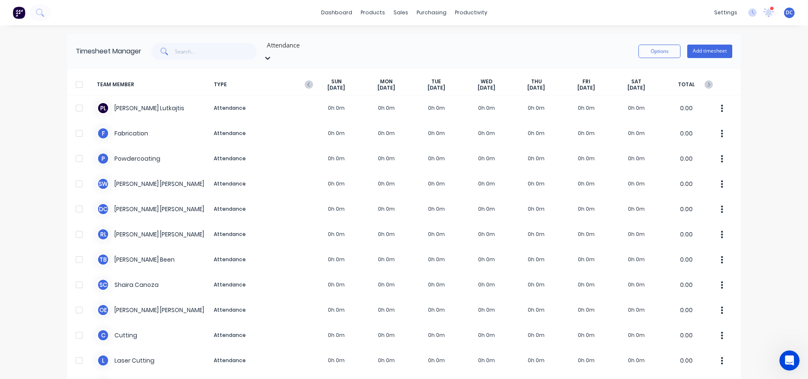
click at [301, 47] on div at bounding box center [326, 45] width 121 height 11
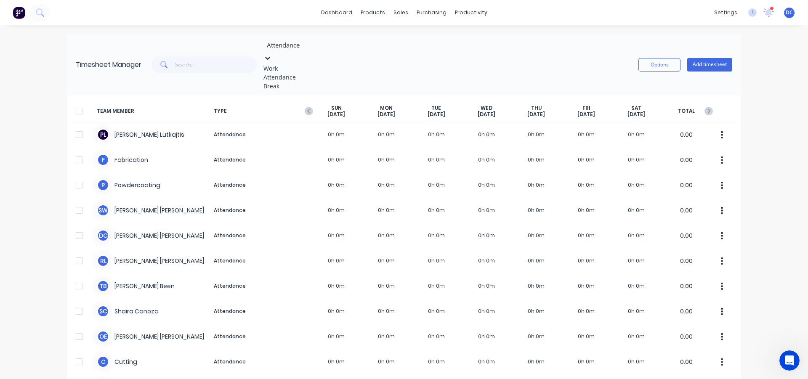
click at [303, 90] on div "Break" at bounding box center [326, 86] width 126 height 9
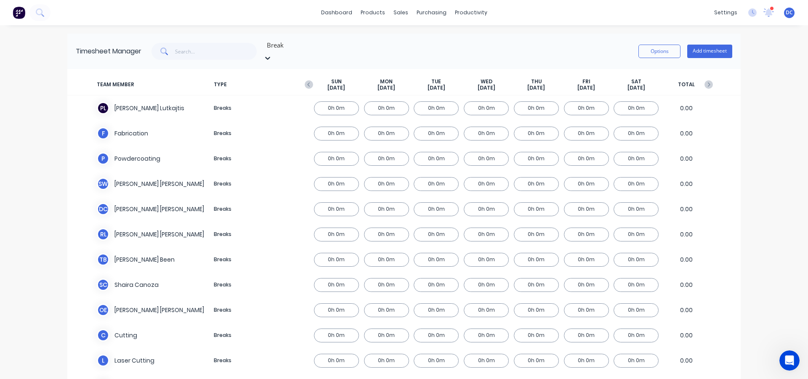
click at [272, 54] on icon at bounding box center [267, 58] width 8 height 8
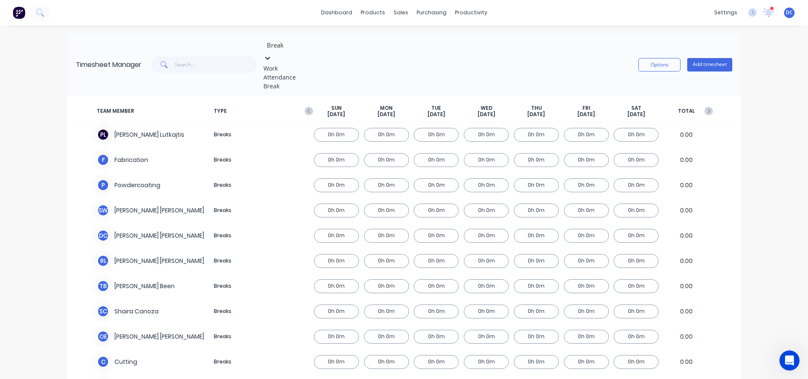
click at [311, 80] on div "Attendance" at bounding box center [326, 77] width 126 height 9
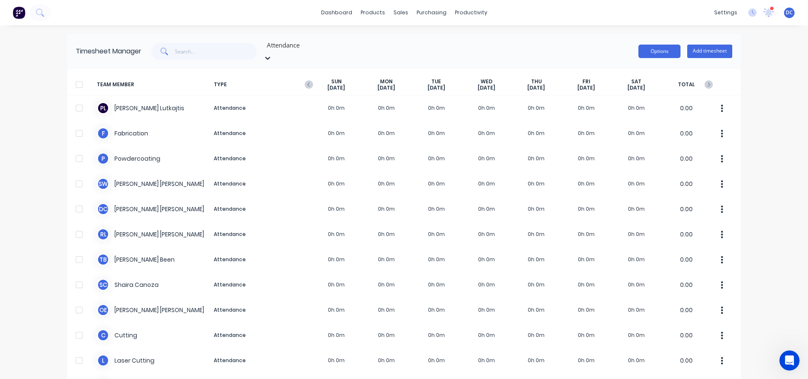
click at [664, 47] on button "Options" at bounding box center [659, 51] width 42 height 13
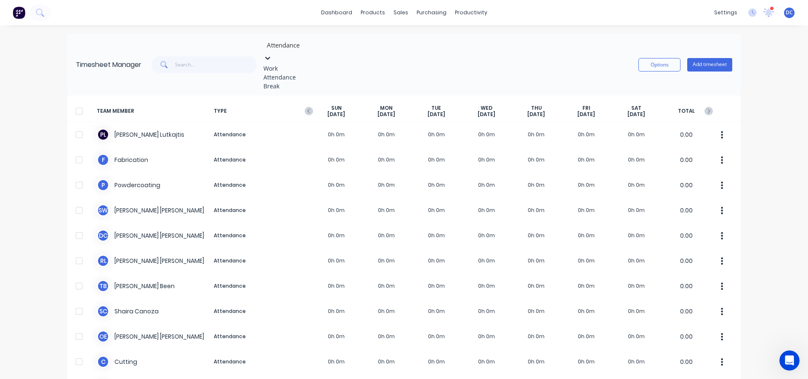
click at [290, 48] on div at bounding box center [326, 45] width 121 height 11
click at [292, 67] on div "Work" at bounding box center [326, 68] width 126 height 9
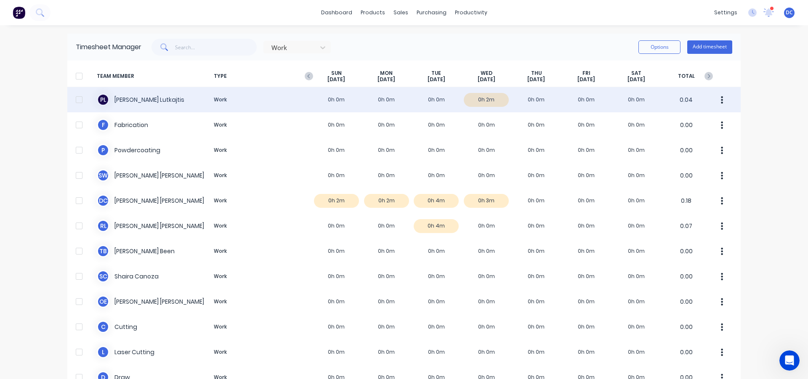
click at [484, 97] on div "[PERSON_NAME] Work 0h 0m 0h 0m 0h 0m 0h 2m 0h 0m 0h 0m 0h 0m 0.04" at bounding box center [403, 99] width 673 height 25
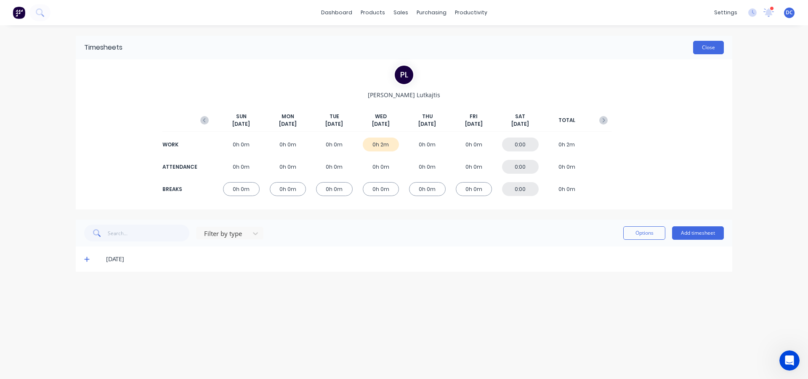
click at [697, 47] on button "Close" at bounding box center [708, 47] width 31 height 13
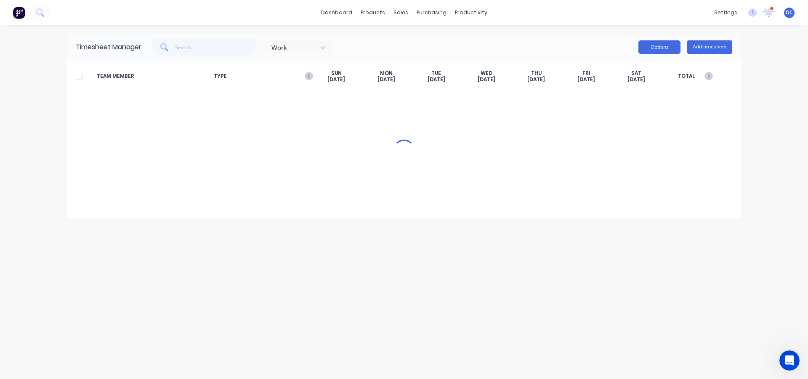
click at [642, 45] on button "Options" at bounding box center [659, 46] width 42 height 13
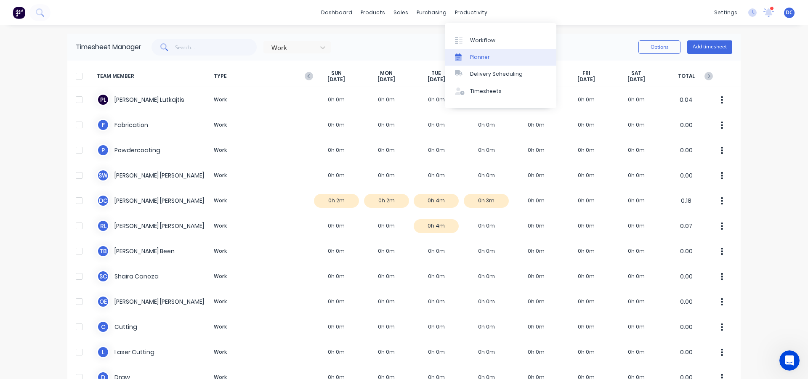
click at [479, 53] on div "Planner" at bounding box center [480, 57] width 20 height 8
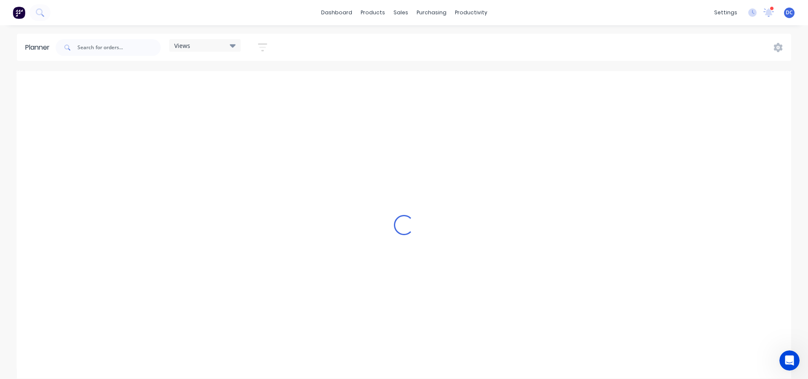
scroll to position [0, 1616]
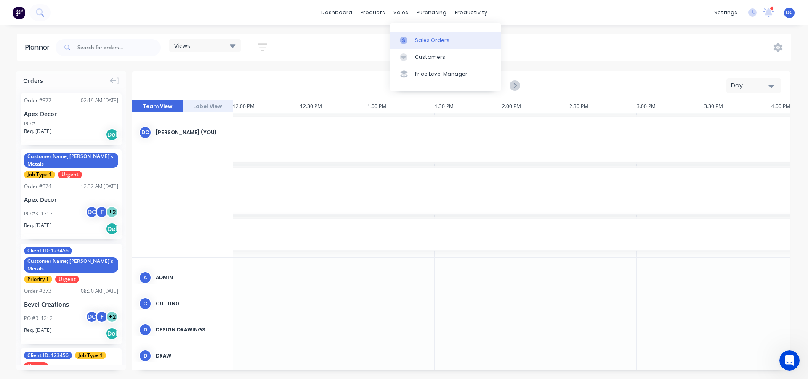
click at [405, 38] on icon at bounding box center [404, 41] width 8 height 8
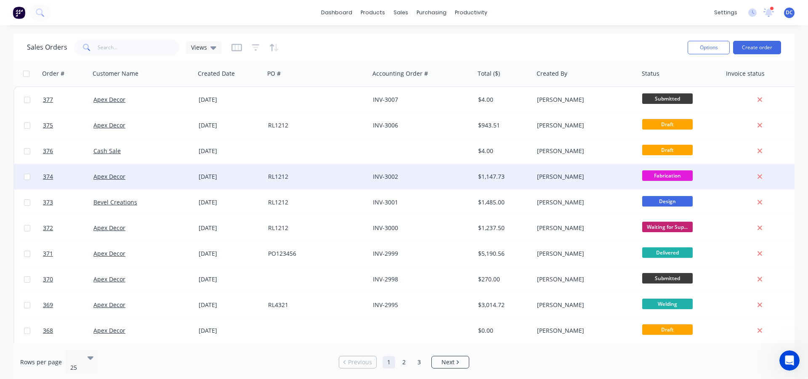
scroll to position [42, 0]
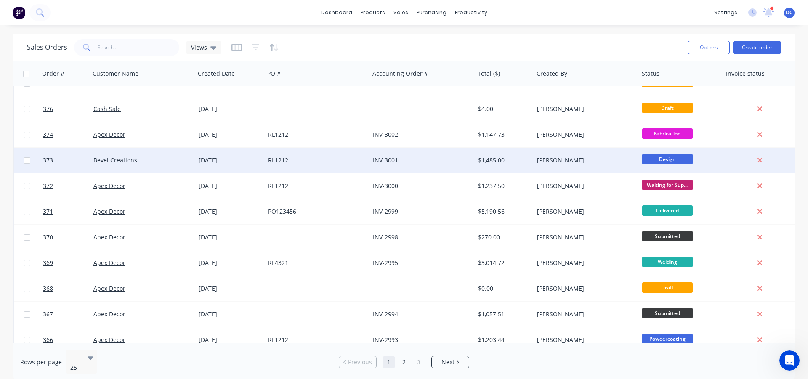
click at [429, 165] on div "INV-3001" at bounding box center [421, 160] width 105 height 25
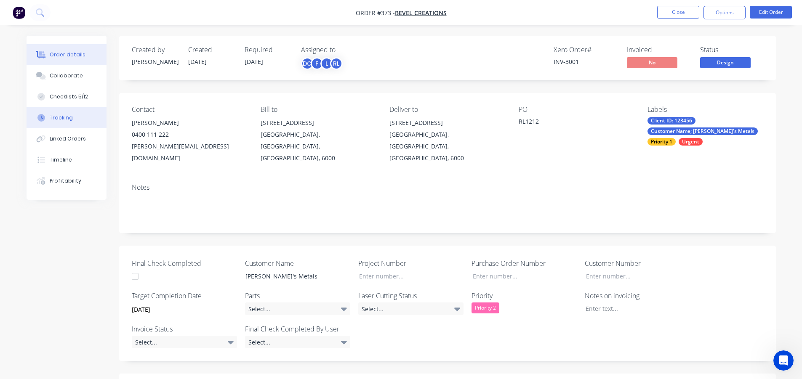
click at [77, 122] on button "Tracking" at bounding box center [67, 117] width 80 height 21
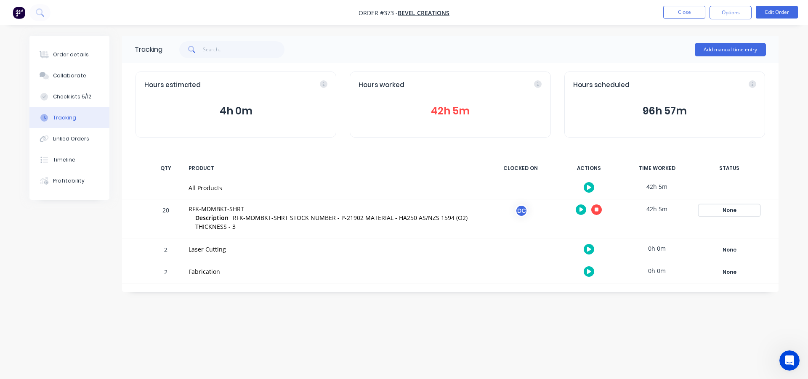
click at [731, 211] on div "None" at bounding box center [729, 210] width 61 height 11
click at [778, 208] on div "Order details Collaborate Checklists 5/12 Tracking Linked Orders Timeline Profi…" at bounding box center [404, 174] width 766 height 276
click at [733, 207] on div "None" at bounding box center [729, 210] width 61 height 11
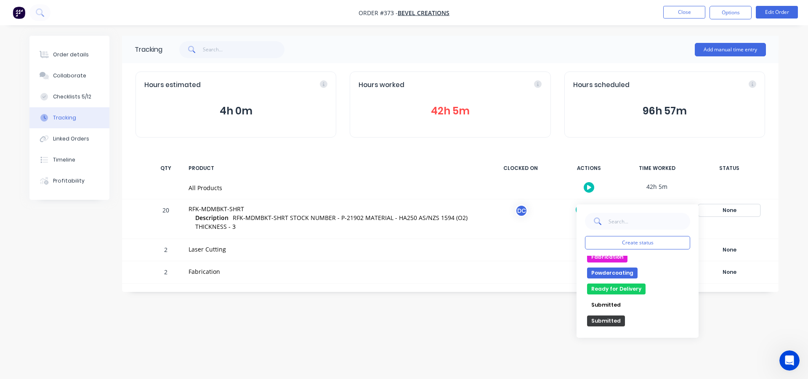
scroll to position [42, 0]
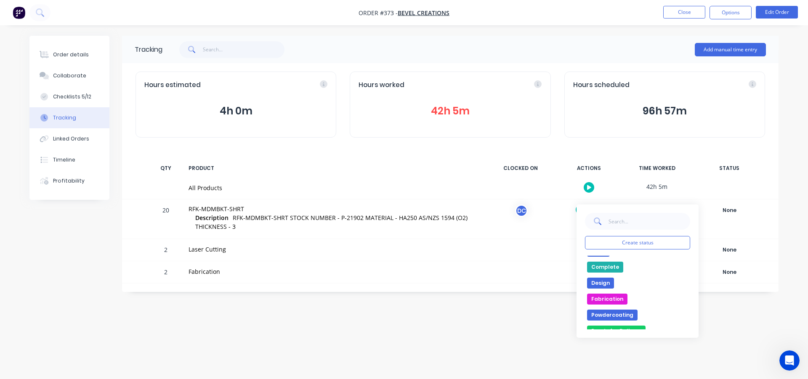
click at [595, 280] on button "Design" at bounding box center [600, 283] width 27 height 11
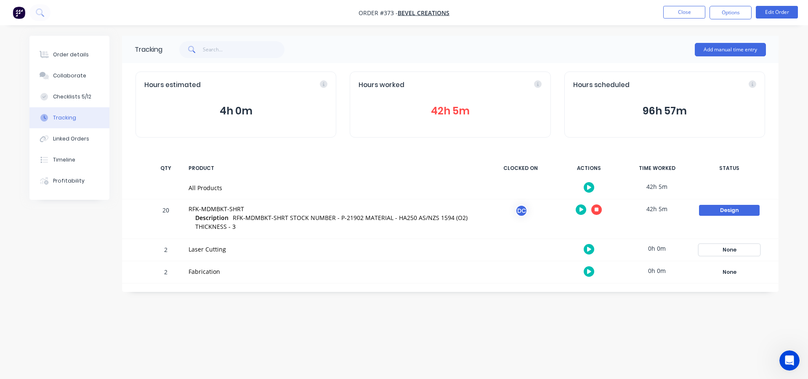
click at [745, 250] on div "None" at bounding box center [729, 249] width 61 height 11
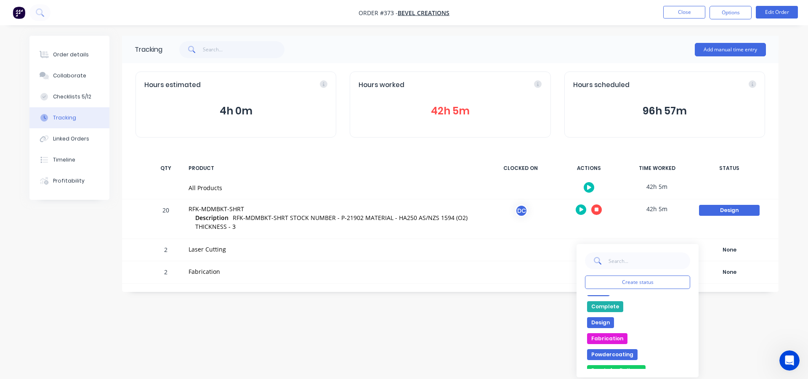
click at [613, 336] on button "Fabrication" at bounding box center [607, 338] width 40 height 11
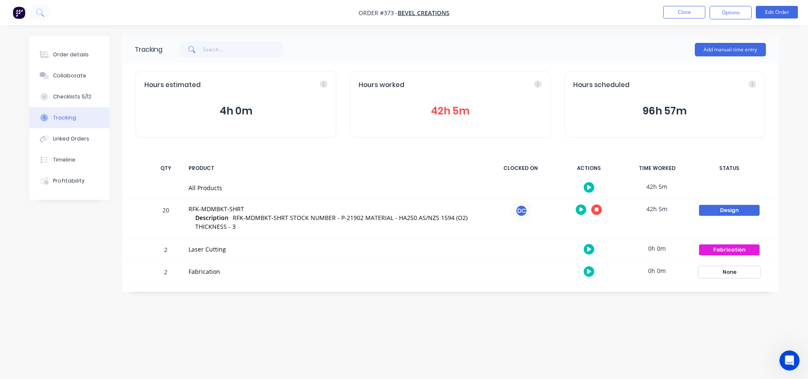
click at [724, 274] on div "None" at bounding box center [729, 272] width 61 height 11
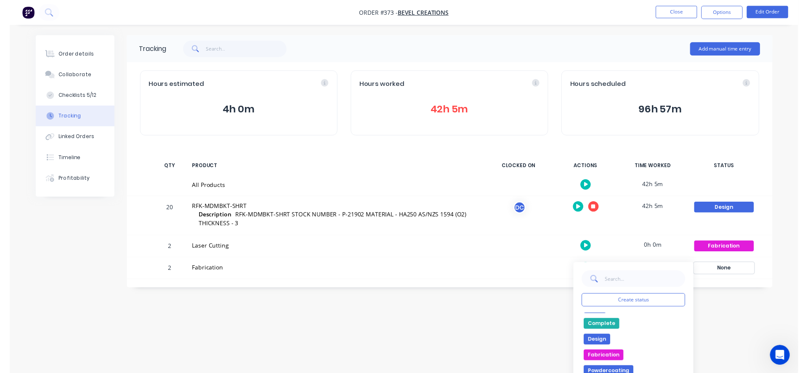
scroll to position [84, 0]
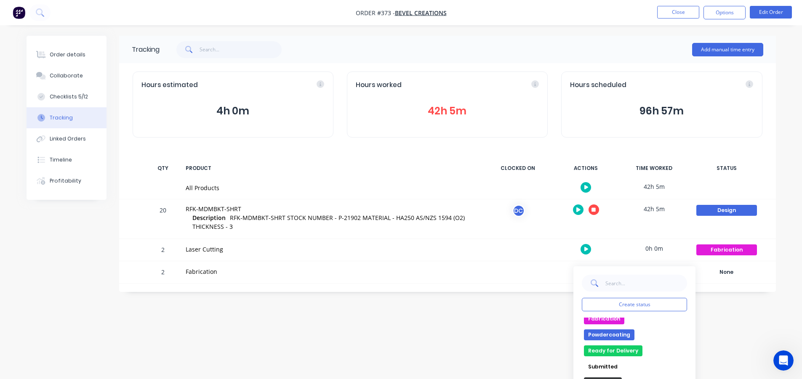
click at [624, 334] on button "Powdercoating" at bounding box center [609, 334] width 50 height 11
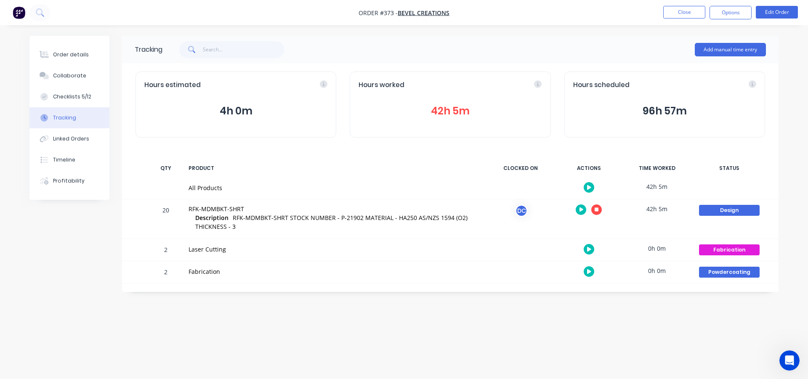
click at [15, 4] on nav "Order #373 - Bevel Creations Close Options Edit Order" at bounding box center [404, 12] width 808 height 25
click at [17, 8] on img "button" at bounding box center [19, 12] width 13 height 13
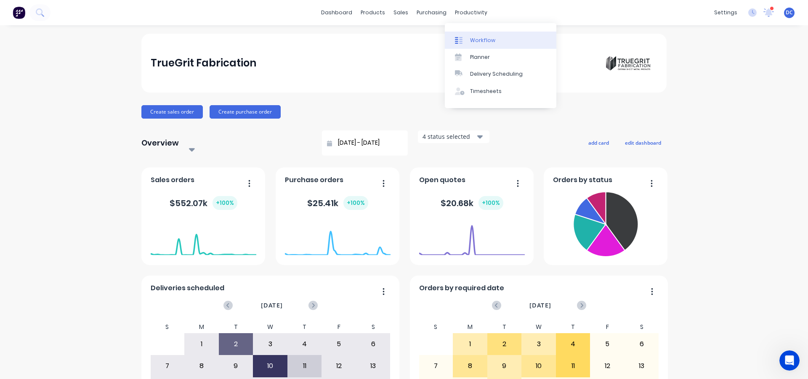
click at [464, 38] on div at bounding box center [461, 41] width 13 height 8
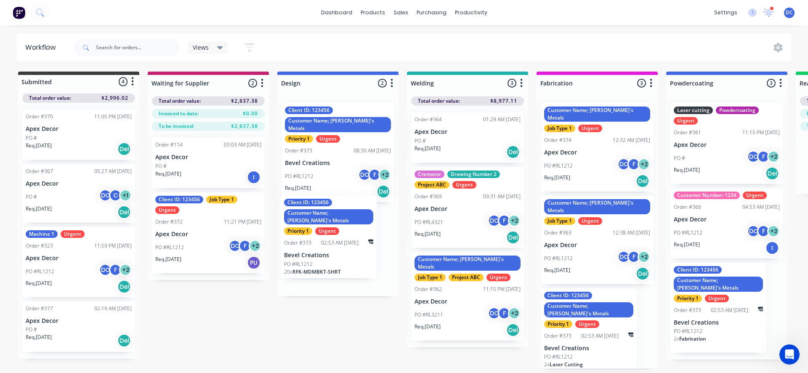
click at [367, 259] on div "Client ID: 123456 Customer Name; [PERSON_NAME]'s Metals Priority 1 Urgent Order…" at bounding box center [337, 195] width 121 height 199
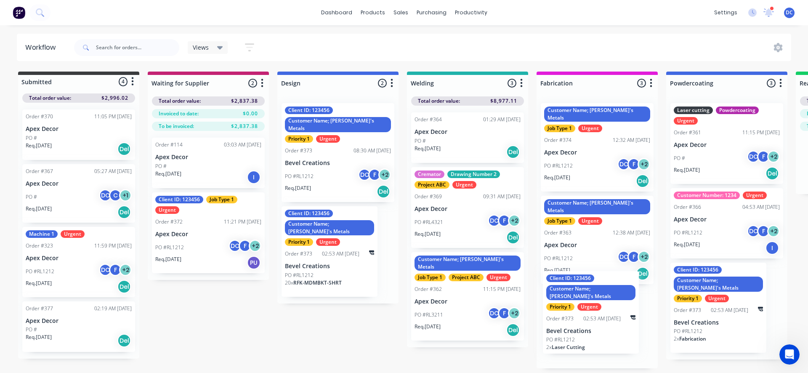
drag, startPoint x: 590, startPoint y: 327, endPoint x: 590, endPoint y: 323, distance: 4.2
click at [590, 323] on div "Customer Name; [PERSON_NAME]'s Metals Job Type 1 Urgent Order #374 12:32 AM [DA…" at bounding box center [597, 232] width 121 height 272
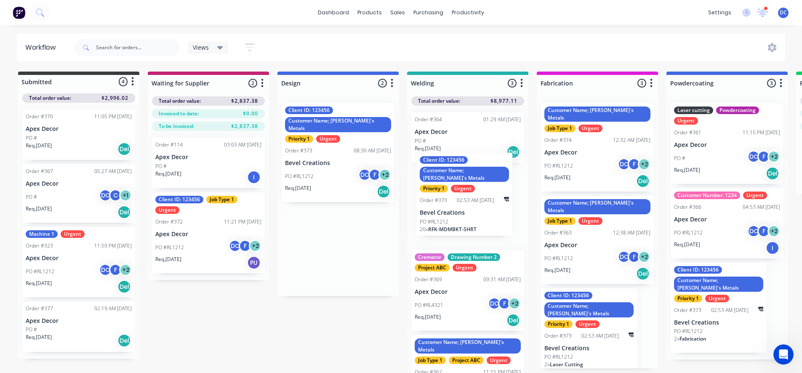
drag, startPoint x: 350, startPoint y: 252, endPoint x: 491, endPoint y: 206, distance: 148.2
click at [491, 206] on div "Submitted 4 Status colour #3A3C3E hex #3A3C3E Save Cancel Summaries Total order…" at bounding box center [634, 225] width 1281 height 306
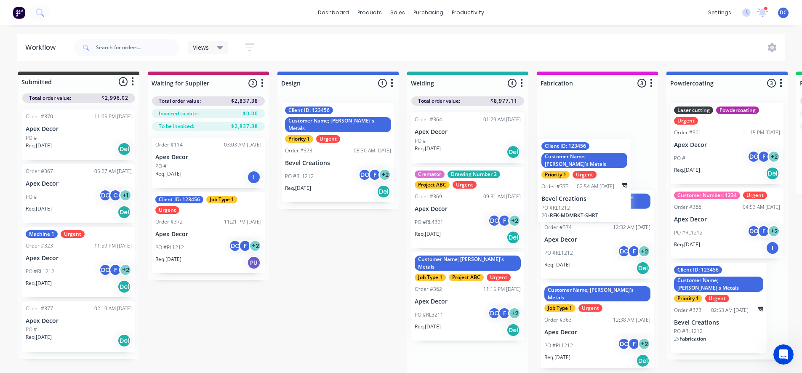
drag, startPoint x: 481, startPoint y: 234, endPoint x: 617, endPoint y: 205, distance: 139.5
click at [617, 205] on div "Submitted 4 Status colour #3A3C3E hex #3A3C3E Save Cancel Summaries Total order…" at bounding box center [634, 225] width 1281 height 306
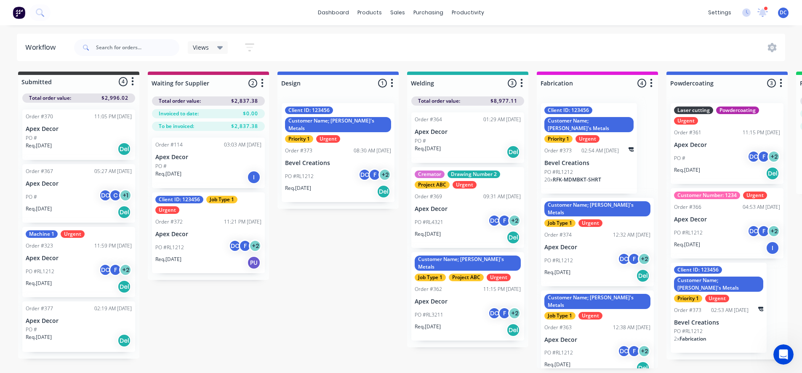
click at [332, 184] on div "Req. [DATE] Del" at bounding box center [338, 191] width 106 height 14
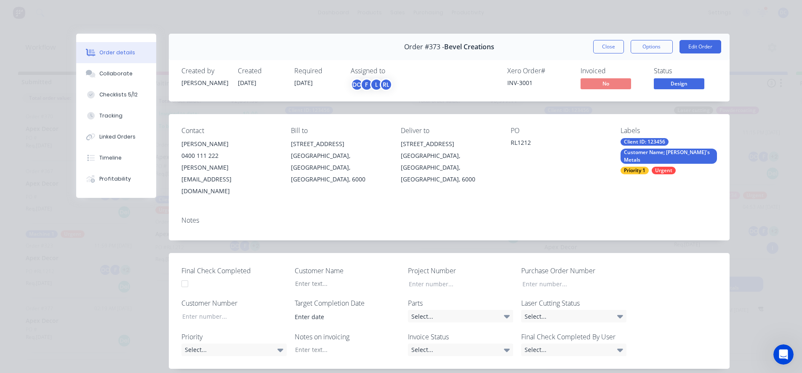
type input "[DATE]"
click at [102, 117] on div "Tracking" at bounding box center [110, 116] width 23 height 8
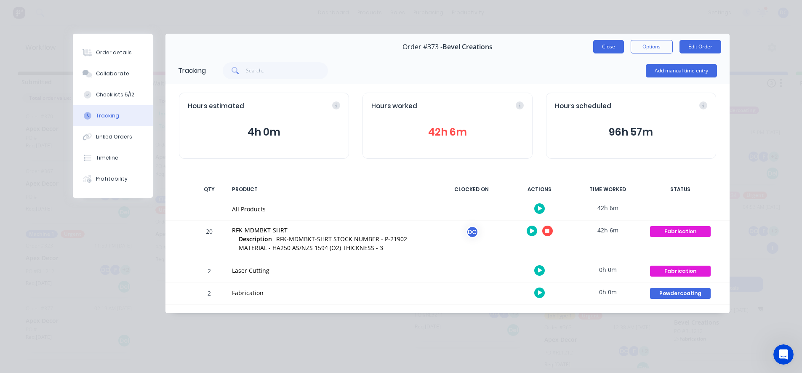
click at [605, 44] on button "Close" at bounding box center [608, 46] width 31 height 13
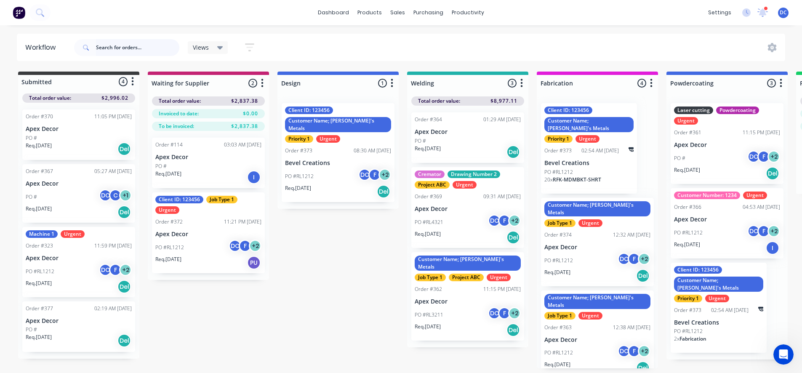
click at [107, 45] on input "text" at bounding box center [137, 47] width 83 height 17
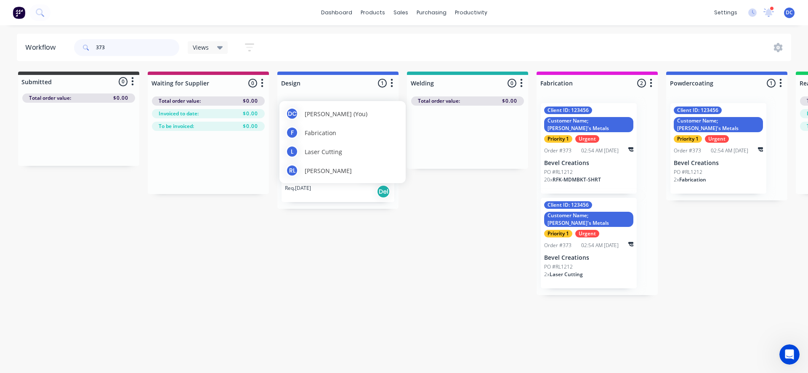
type input "373"
click at [351, 182] on div "DC [PERSON_NAME] (You) F Fabrication L Laser Cutting [PERSON_NAME]" at bounding box center [342, 142] width 126 height 82
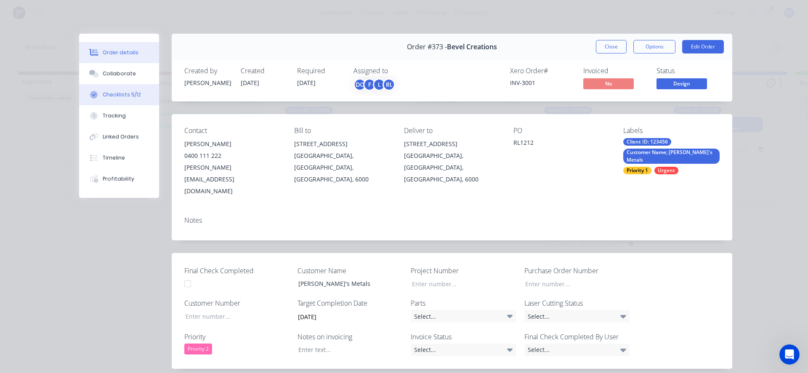
click at [118, 99] on button "Checklists 5/12" at bounding box center [119, 94] width 80 height 21
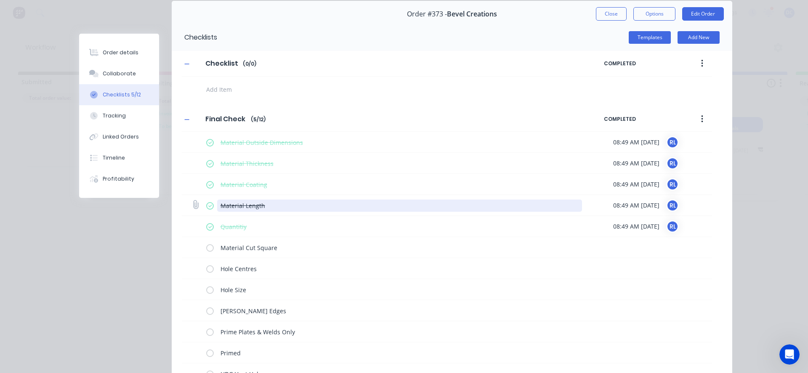
scroll to position [42, 0]
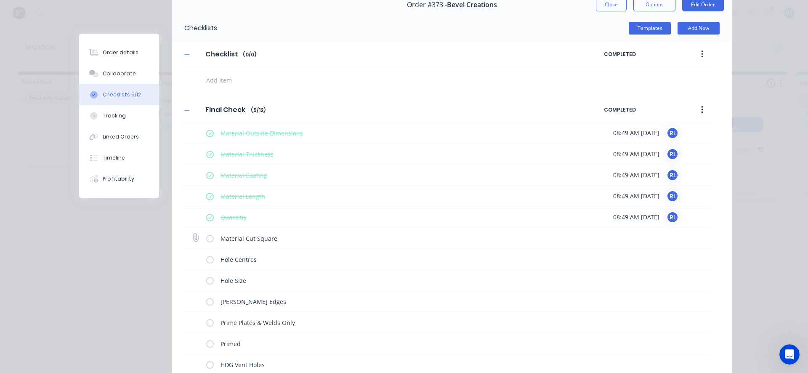
click at [206, 239] on label at bounding box center [210, 238] width 8 height 9
click at [0, 0] on input "checkbox" at bounding box center [0, 0] width 0 height 0
click at [196, 241] on label at bounding box center [196, 238] width 8 height 10
click at [192, 233] on input "file" at bounding box center [192, 233] width 0 height 0
click at [135, 75] on button "Collaborate" at bounding box center [119, 73] width 80 height 21
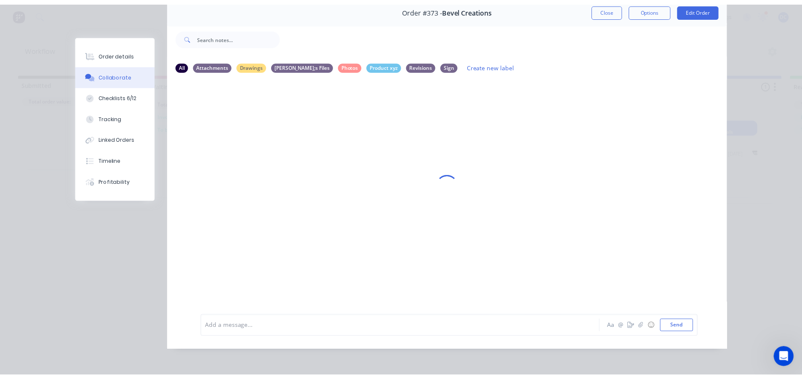
scroll to position [0, 0]
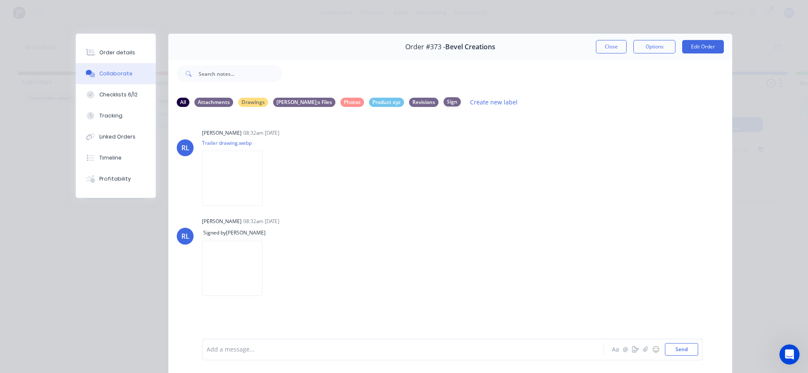
click at [444, 102] on div "Sign" at bounding box center [452, 101] width 17 height 9
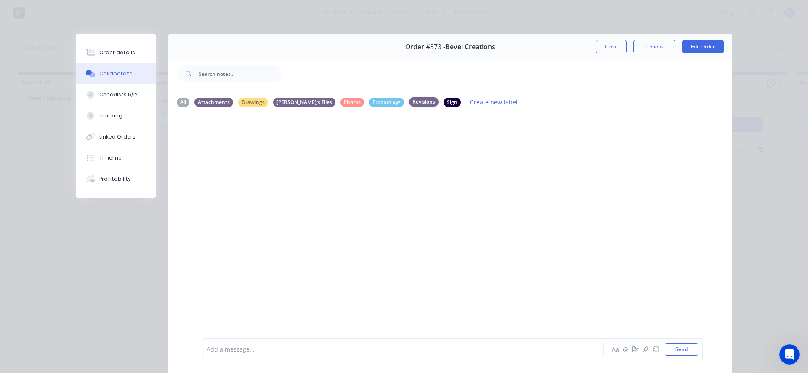
click at [409, 102] on div "Revisions" at bounding box center [423, 101] width 29 height 9
click at [369, 103] on div "Product xyz" at bounding box center [386, 101] width 35 height 9
click at [221, 102] on div "Attachments" at bounding box center [213, 101] width 39 height 9
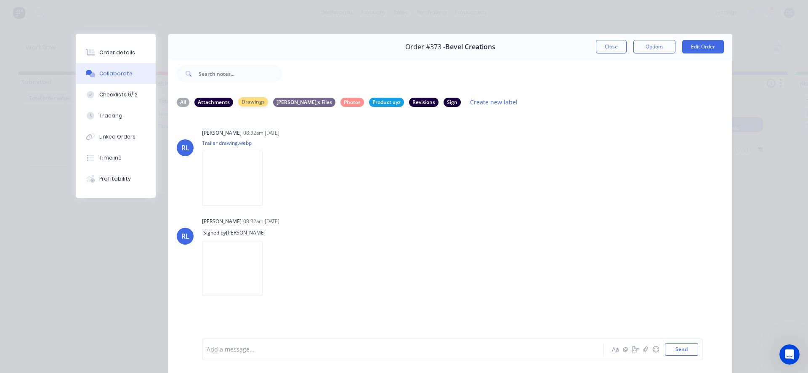
click at [248, 102] on div "Drawings" at bounding box center [253, 101] width 30 height 9
click at [598, 45] on button "Close" at bounding box center [611, 46] width 31 height 13
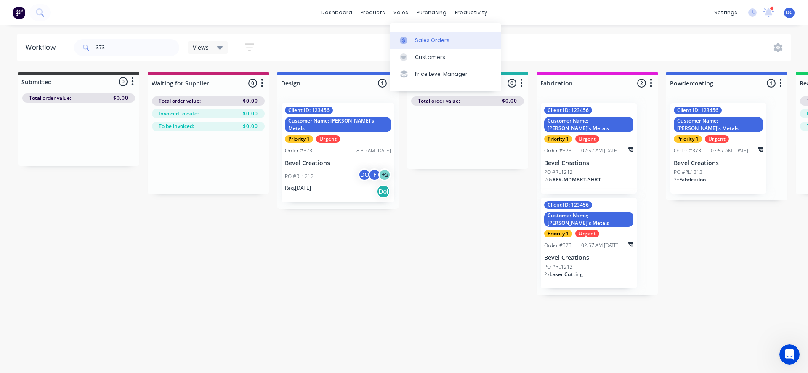
click at [408, 37] on div at bounding box center [406, 41] width 13 height 8
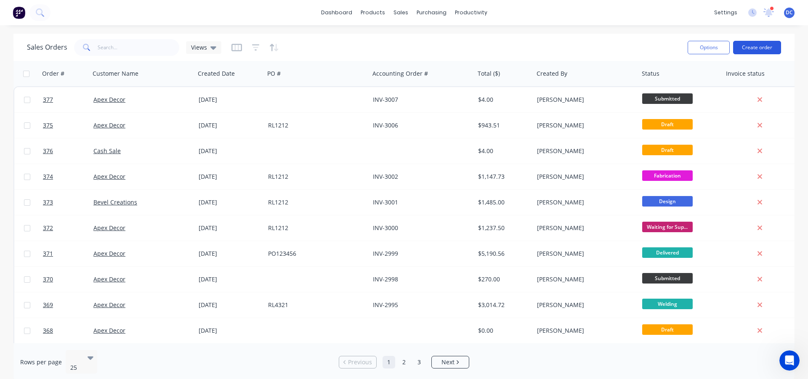
click at [738, 45] on button "Create order" at bounding box center [757, 47] width 48 height 13
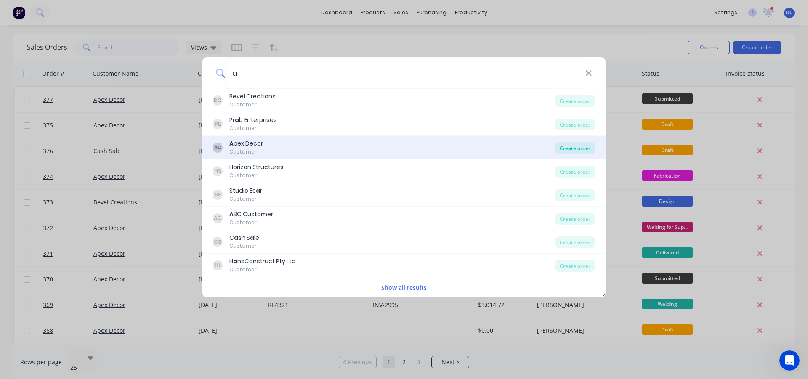
type input "a"
click at [574, 146] on div "Create order" at bounding box center [575, 148] width 41 height 12
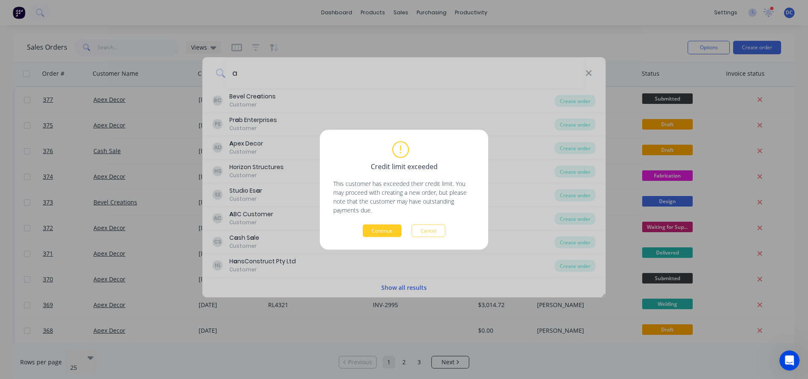
click at [385, 230] on button "Continue" at bounding box center [382, 230] width 39 height 13
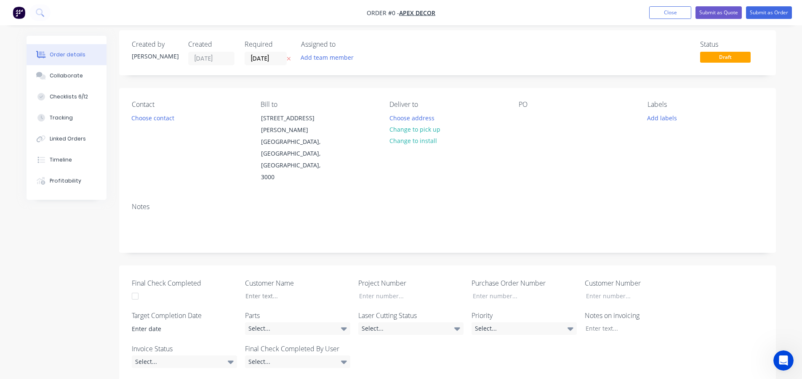
scroll to position [42, 0]
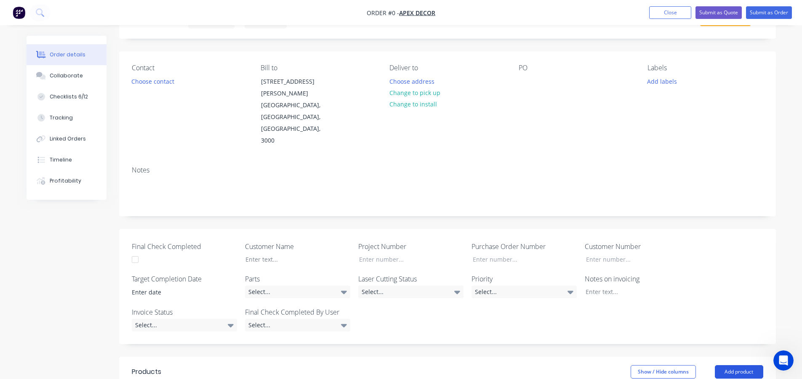
click at [726, 365] on button "Add product" at bounding box center [738, 371] width 48 height 13
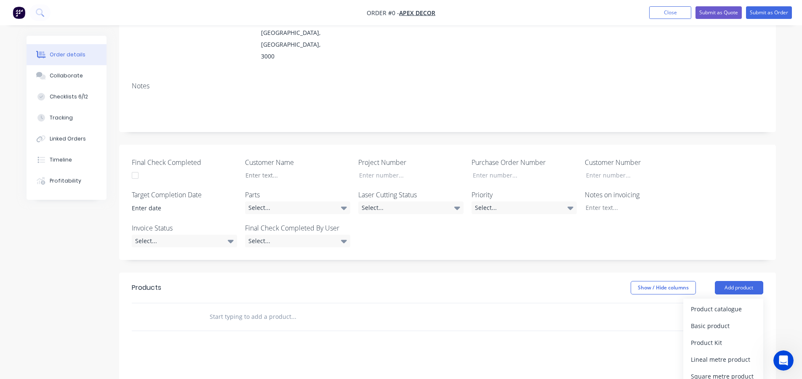
scroll to position [210, 0]
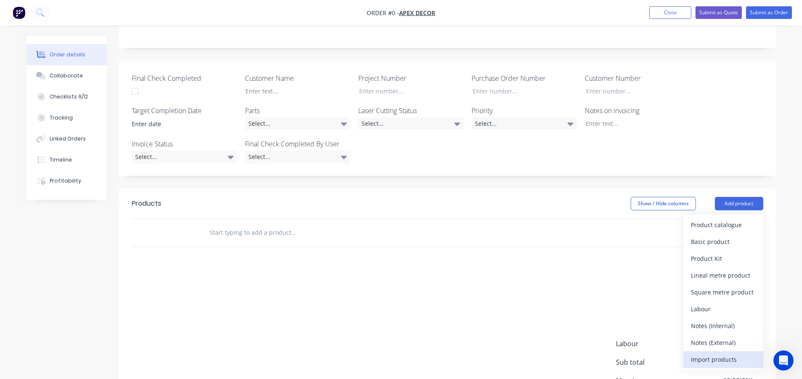
click at [716, 353] on div "Import products" at bounding box center [723, 359] width 65 height 12
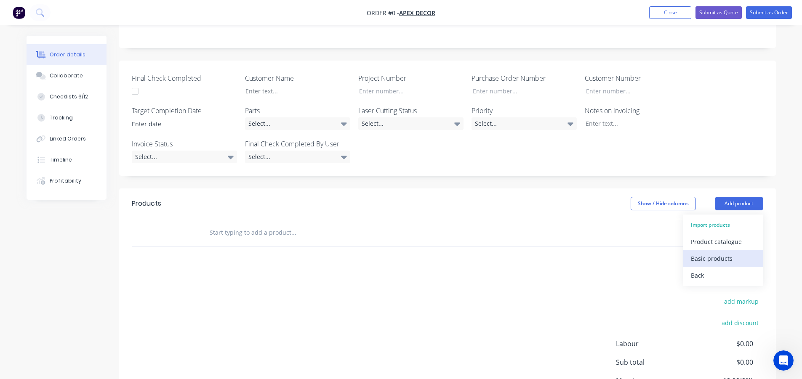
click at [711, 252] on div "Basic products" at bounding box center [723, 258] width 65 height 12
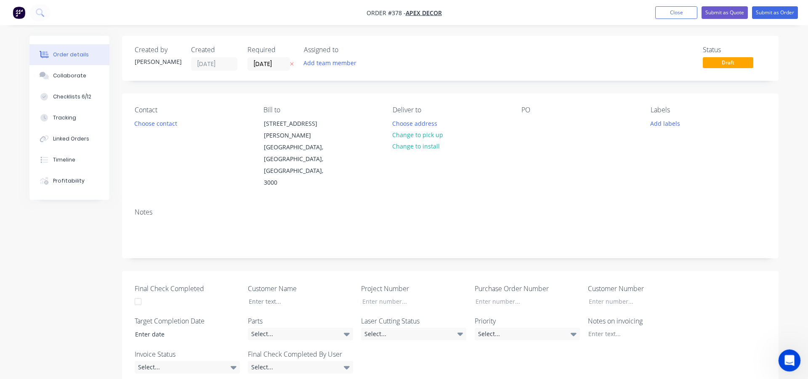
click at [783, 354] on div "Open Intercom Messenger" at bounding box center [788, 359] width 28 height 28
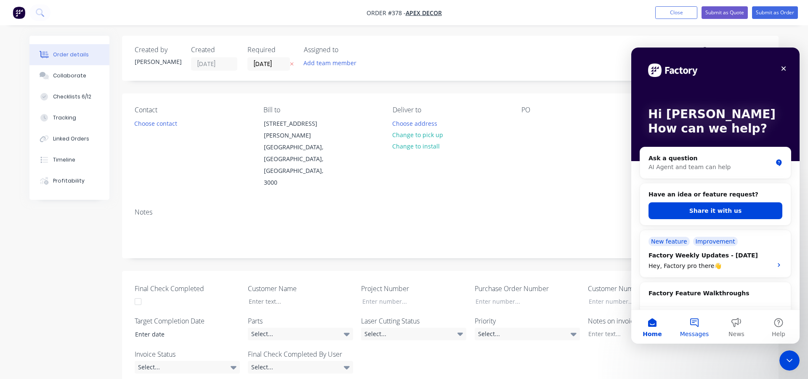
click at [699, 324] on button "Messages" at bounding box center [694, 327] width 42 height 34
